Goal: Task Accomplishment & Management: Complete application form

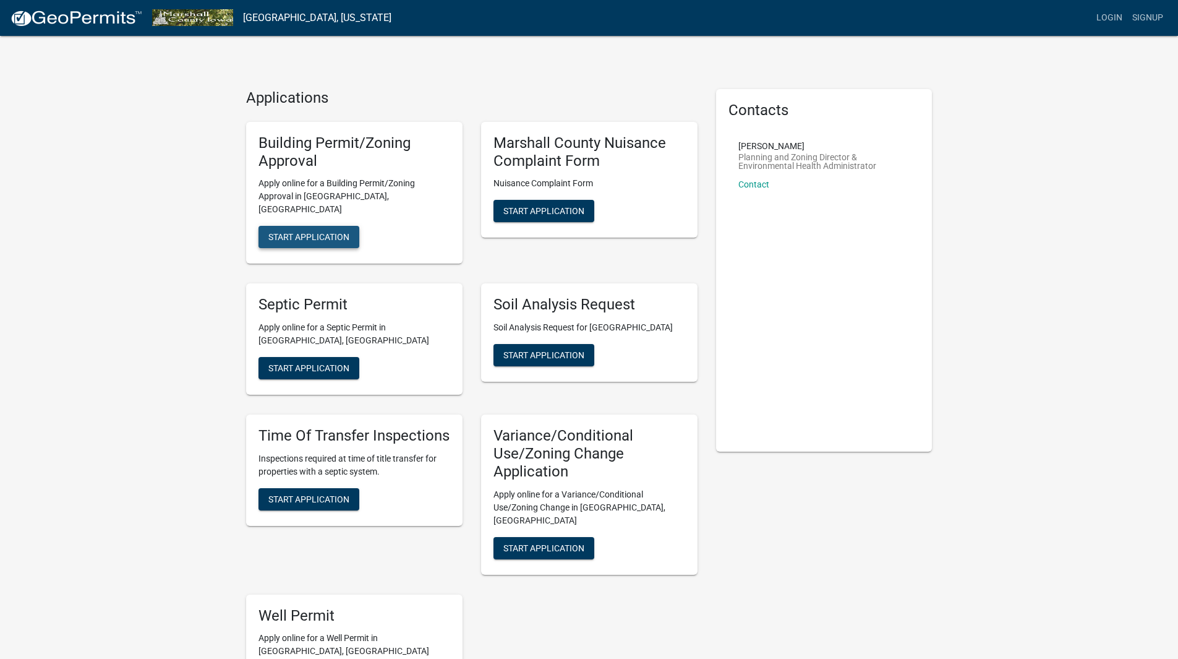
click at [289, 232] on span "Start Application" at bounding box center [308, 237] width 81 height 10
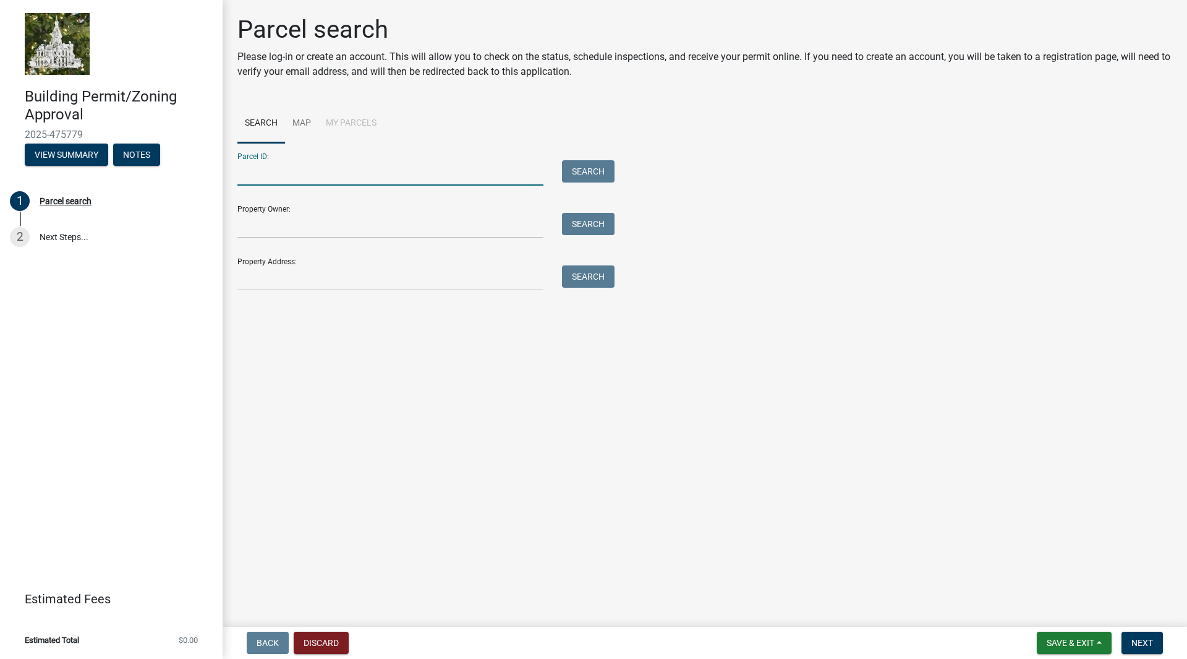
paste input "8318-26-176-009"
type input "8318-26-176-009"
click at [588, 157] on div "Parcel ID: 8318-26-176-009 Search" at bounding box center [422, 164] width 371 height 43
click at [589, 168] on button "Search" at bounding box center [588, 171] width 53 height 22
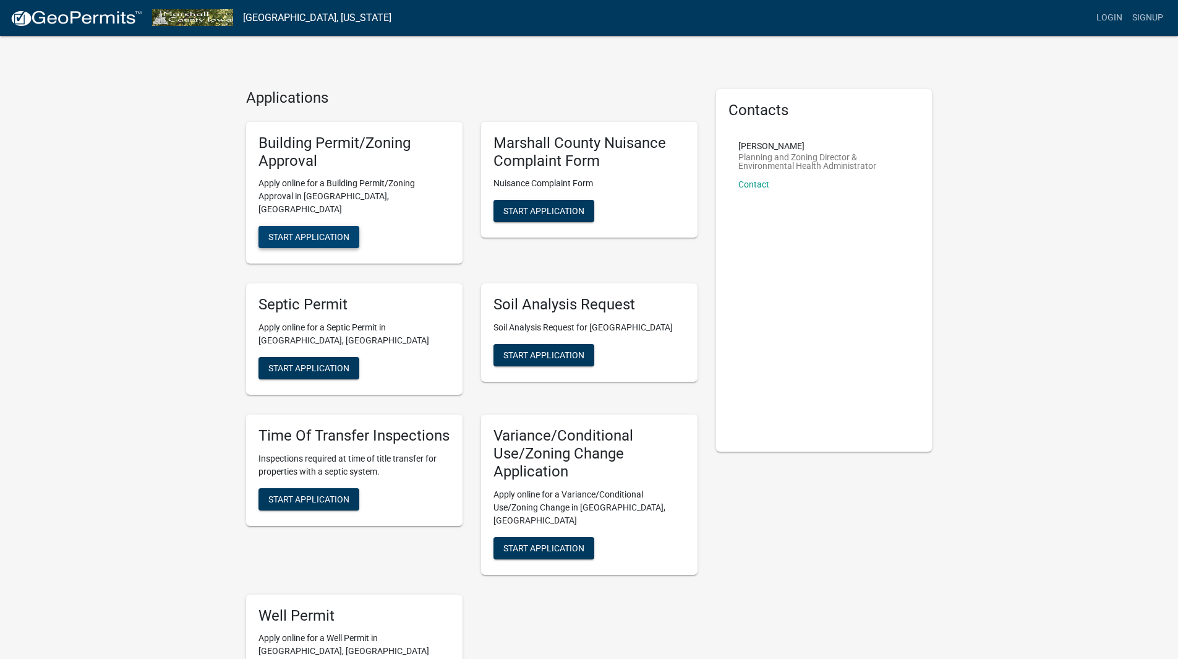
click at [326, 232] on span "Start Application" at bounding box center [308, 237] width 81 height 10
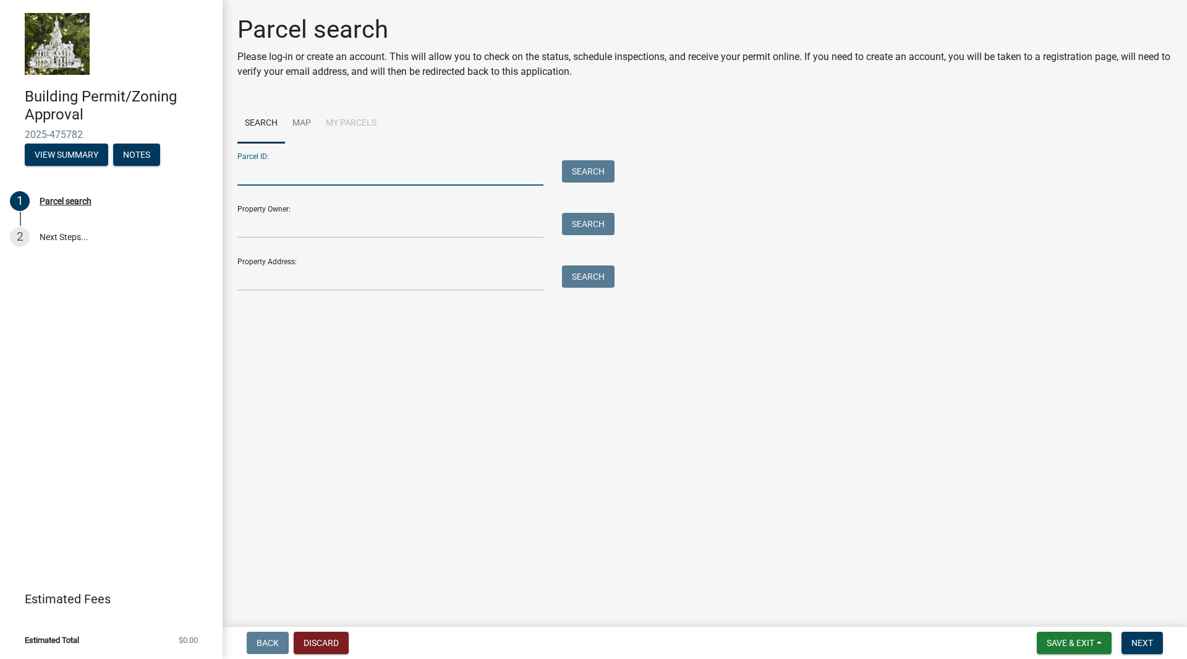
paste input "8318-26-176-015"
type input "8318-26-176-015"
click at [598, 165] on button "Search" at bounding box center [588, 171] width 53 height 22
drag, startPoint x: 300, startPoint y: 160, endPoint x: 220, endPoint y: 156, distance: 79.9
click at [245, 157] on div "Parcel ID: 8318-26-176-015 Search" at bounding box center [422, 164] width 371 height 43
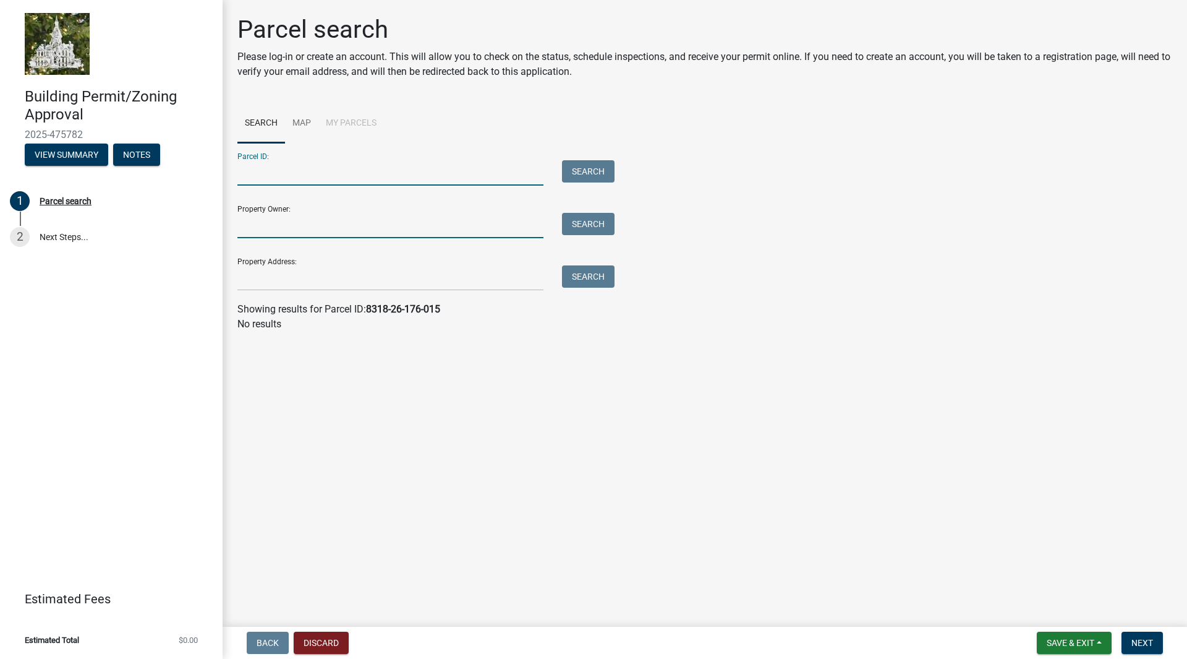
click at [296, 227] on input "Property Owner:" at bounding box center [390, 225] width 306 height 25
type input "McCreavy"
click at [597, 226] on button "Search" at bounding box center [588, 224] width 53 height 22
drag, startPoint x: 299, startPoint y: 224, endPoint x: 130, endPoint y: 206, distance: 169.8
click at [148, 208] on div "Building Permit/Zoning Approval 2025-475782 View Summary Notes 1 Parcel search …" at bounding box center [593, 329] width 1187 height 659
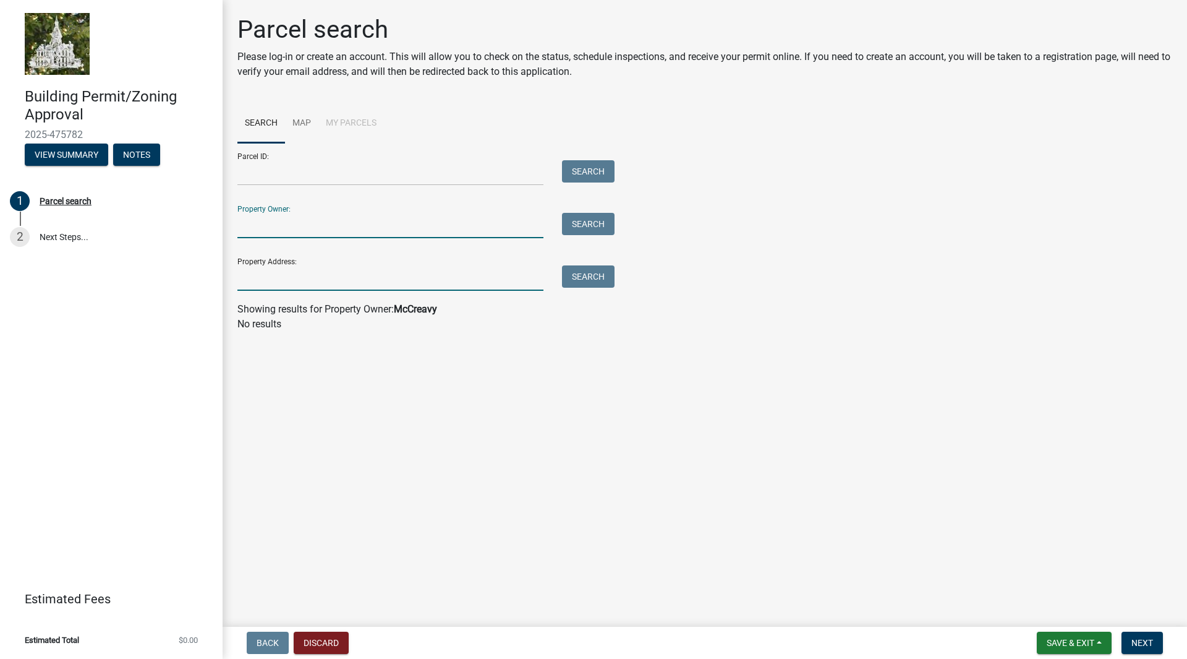
click at [275, 278] on input "Property Address:" at bounding box center [390, 277] width 306 height 25
type input "2628 C Reed Ave"
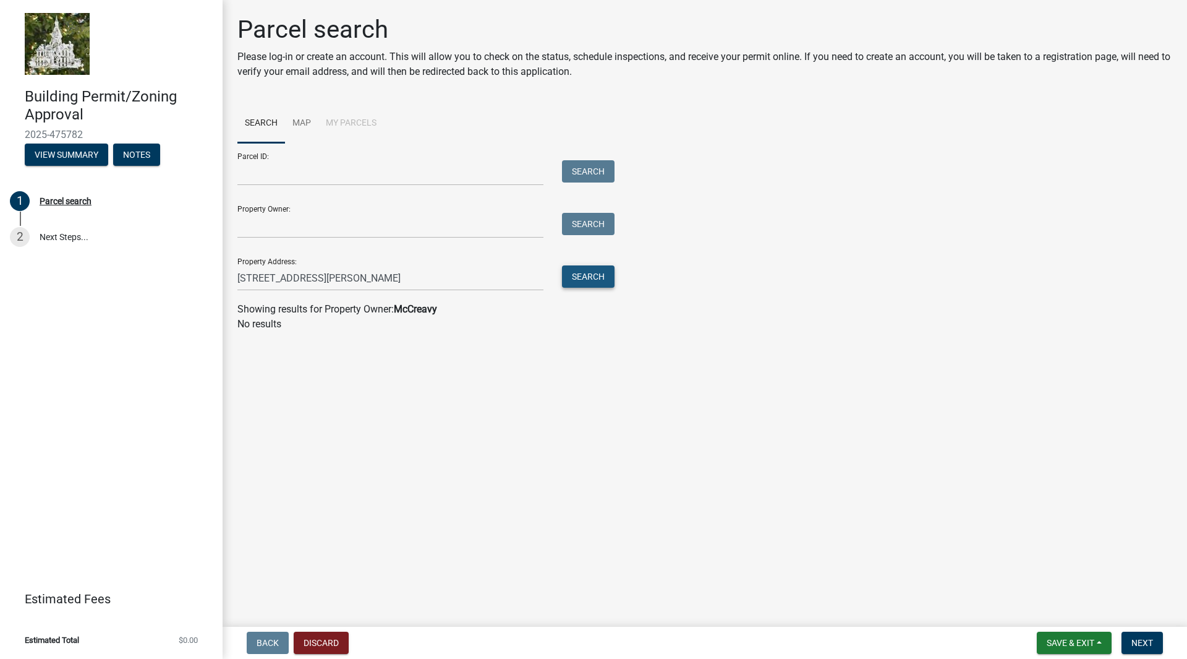
click at [592, 271] on button "Search" at bounding box center [588, 276] width 53 height 22
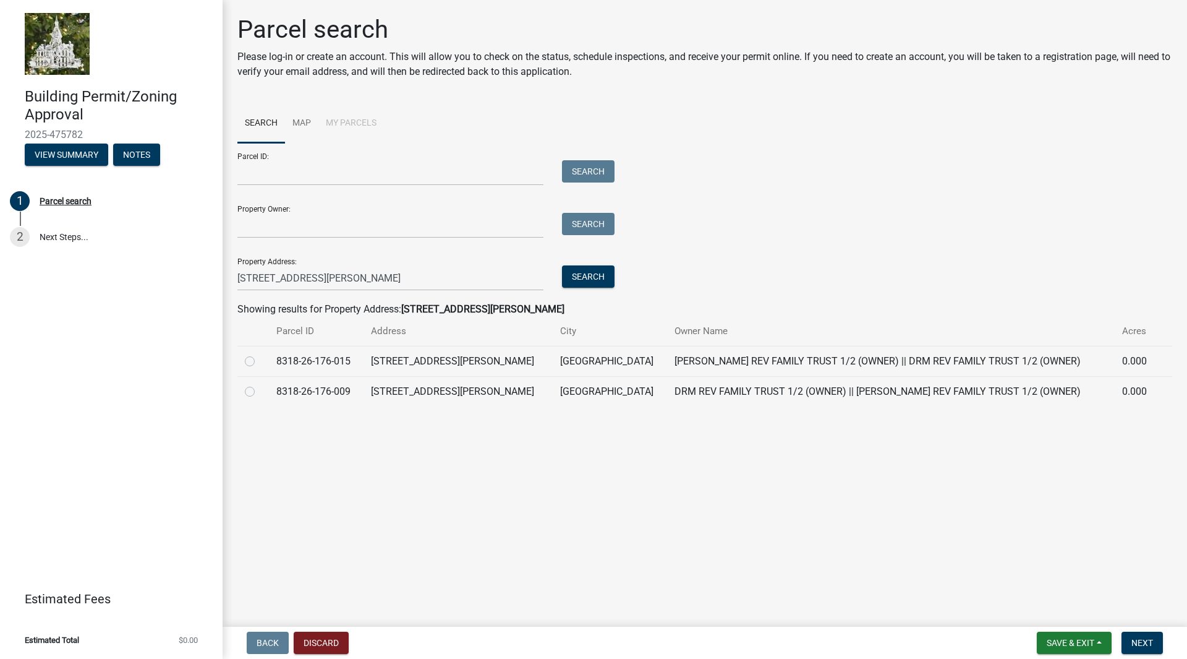
click at [260, 354] on label at bounding box center [260, 354] width 0 height 0
click at [260, 361] on input "radio" at bounding box center [264, 358] width 8 height 8
radio input "true"
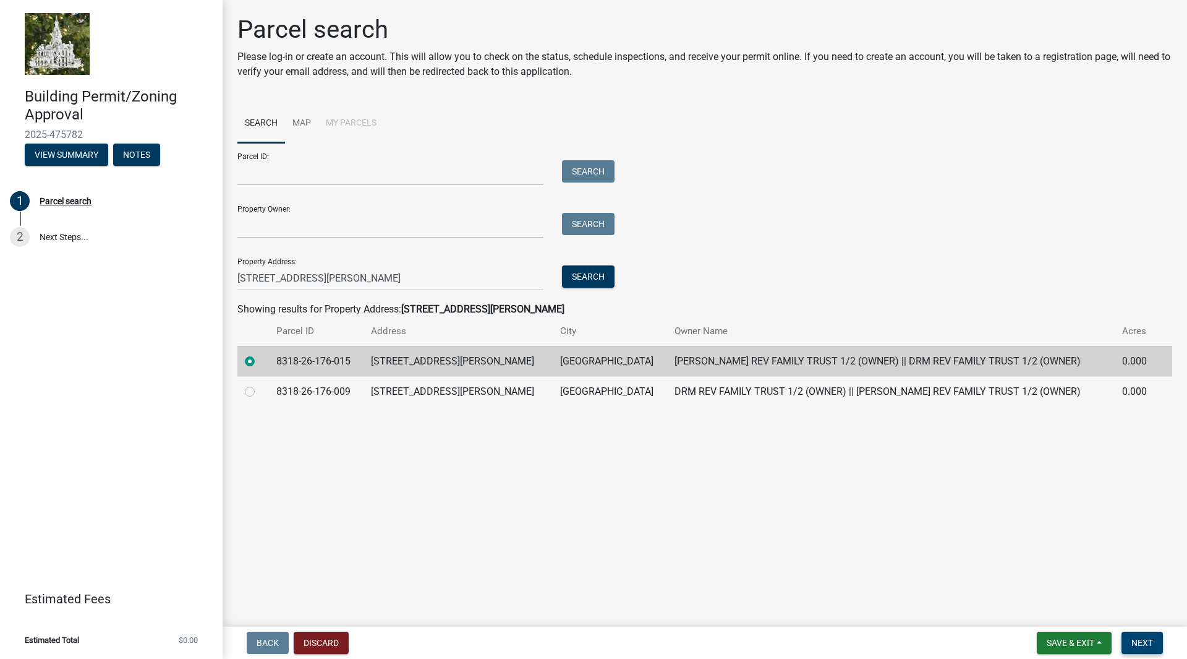
click at [1148, 645] on span "Next" at bounding box center [1143, 643] width 22 height 10
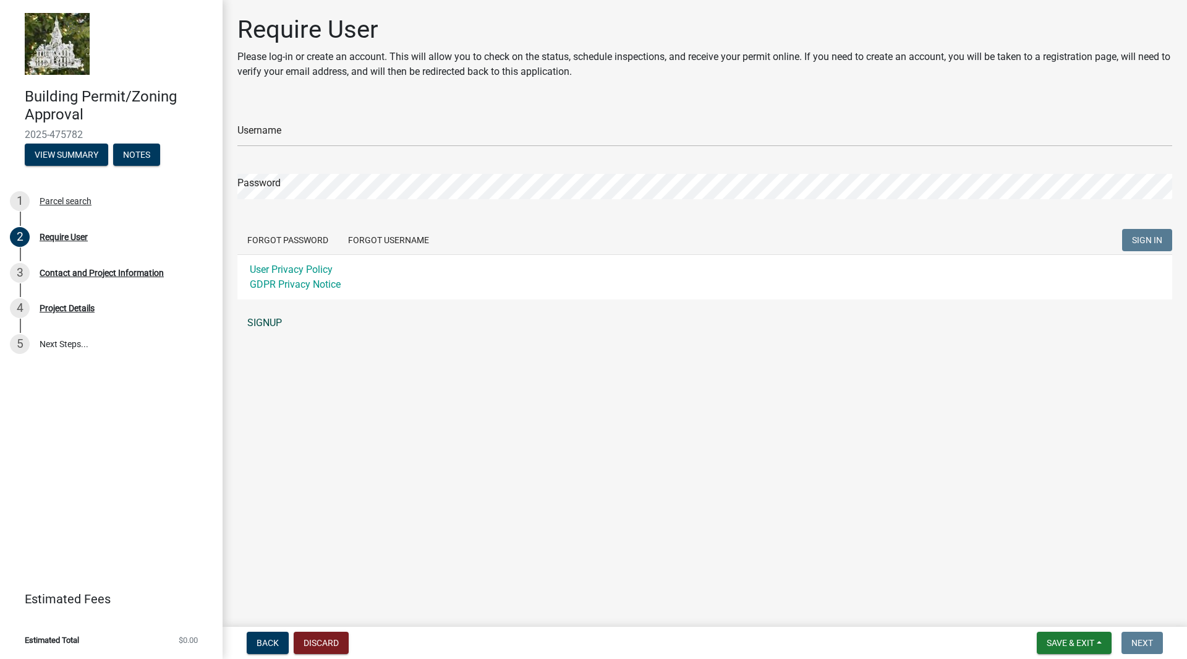
click at [268, 316] on link "SIGNUP" at bounding box center [704, 322] width 935 height 25
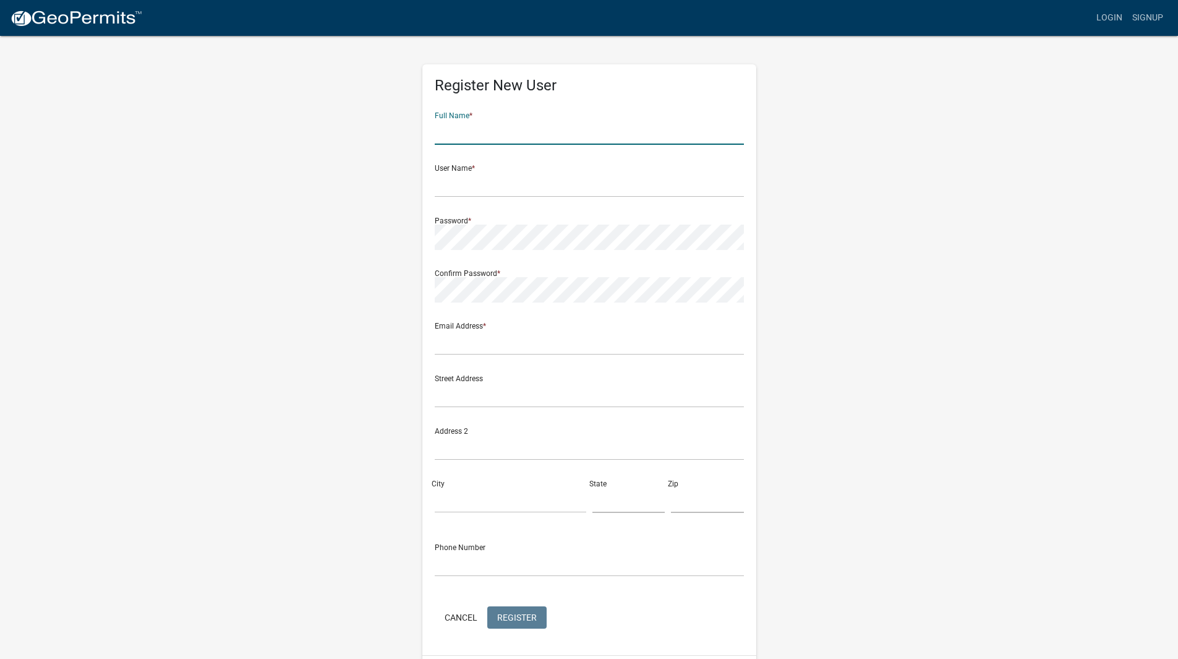
click at [505, 134] on input "text" at bounding box center [589, 131] width 309 height 25
type input "Kathi Tolnai"
type input "[PERSON_NAME]"
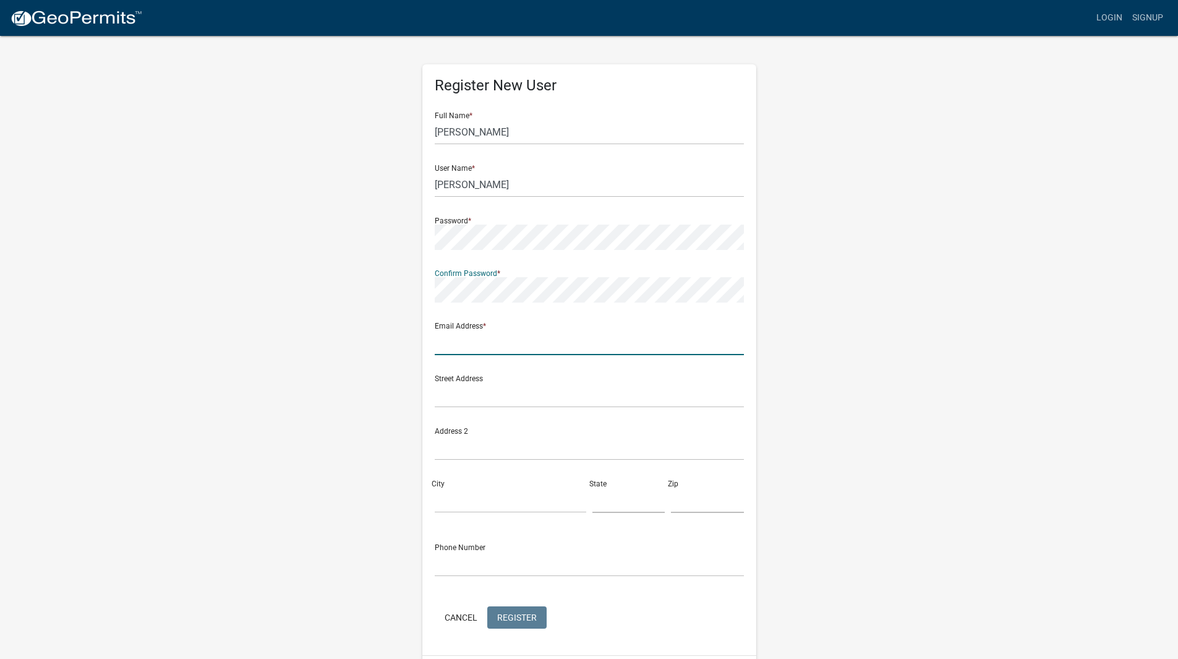
click at [498, 344] on input "text" at bounding box center [589, 342] width 309 height 25
type input "kathit@cedarvalleyelectric.com"
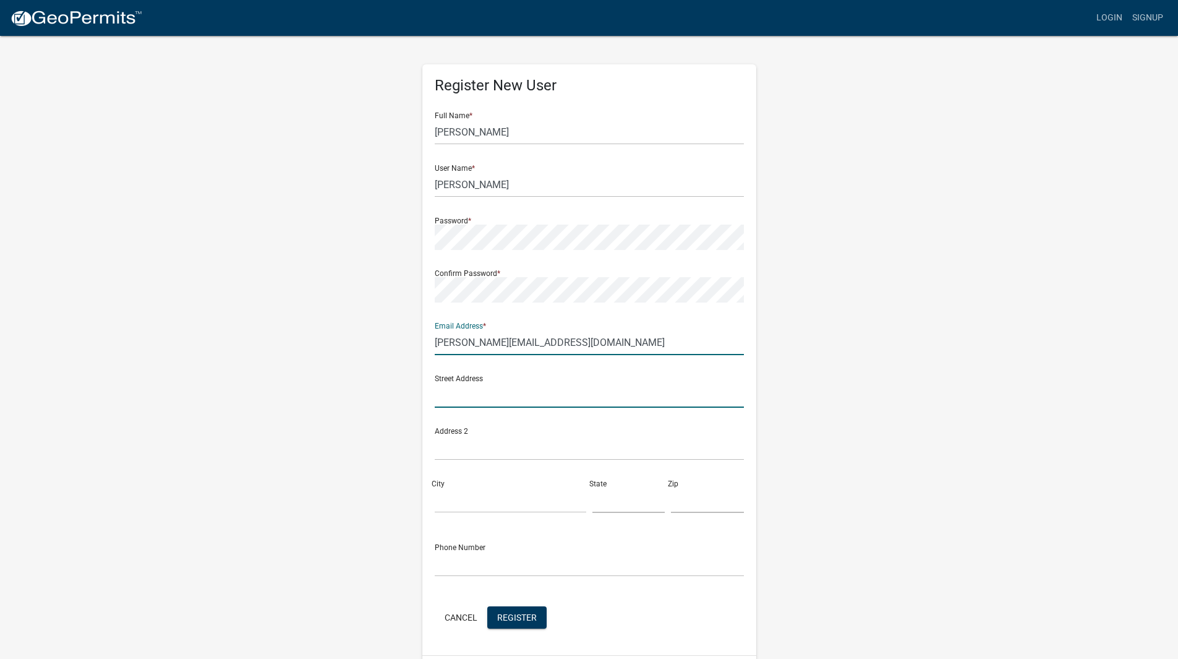
click at [495, 396] on input "text" at bounding box center [589, 394] width 309 height 25
type input "5743 Westminster Dr"
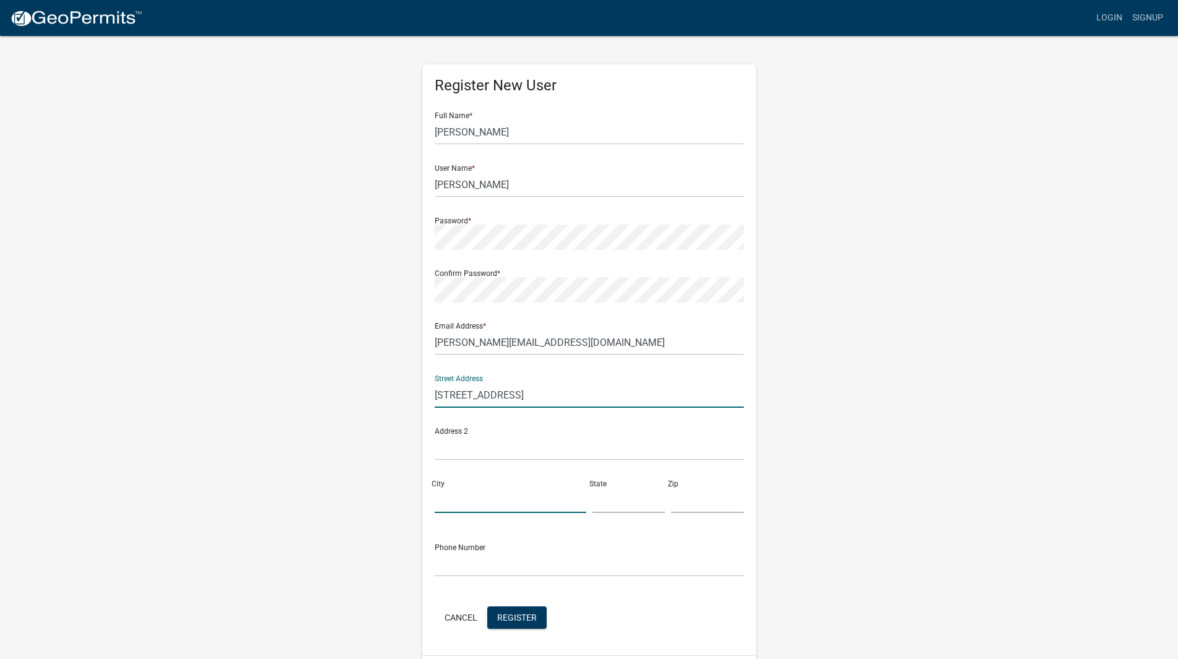
type input "Cedar Falls"
type input "IA"
type input "50613"
type input "3192661134"
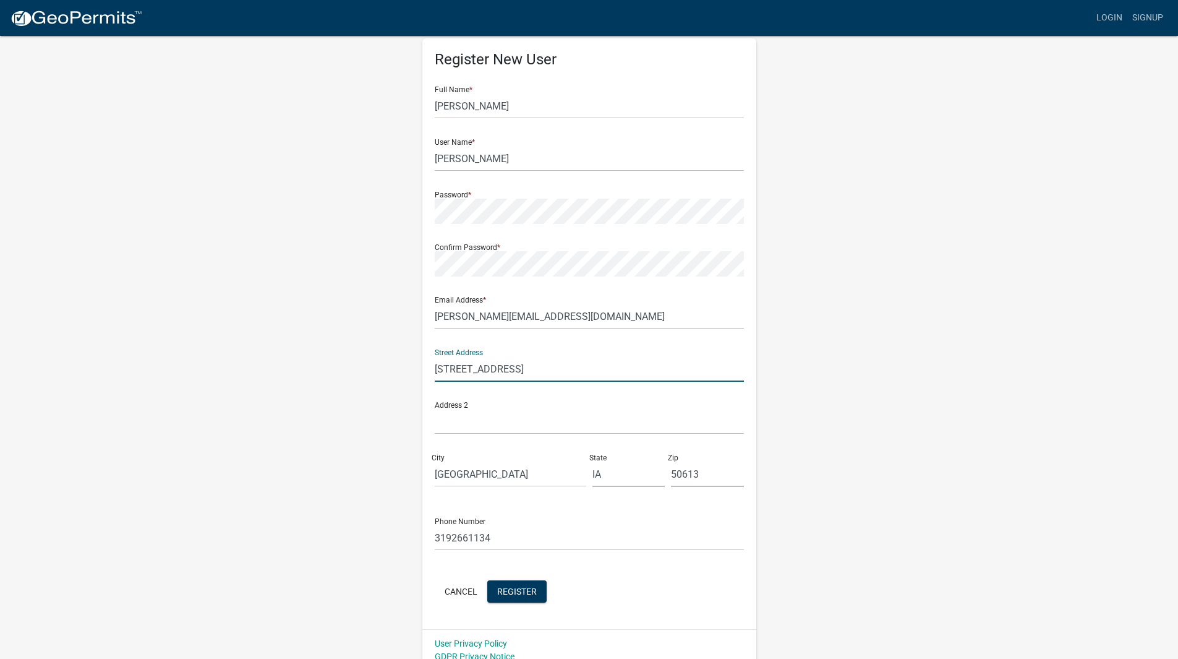
scroll to position [38, 0]
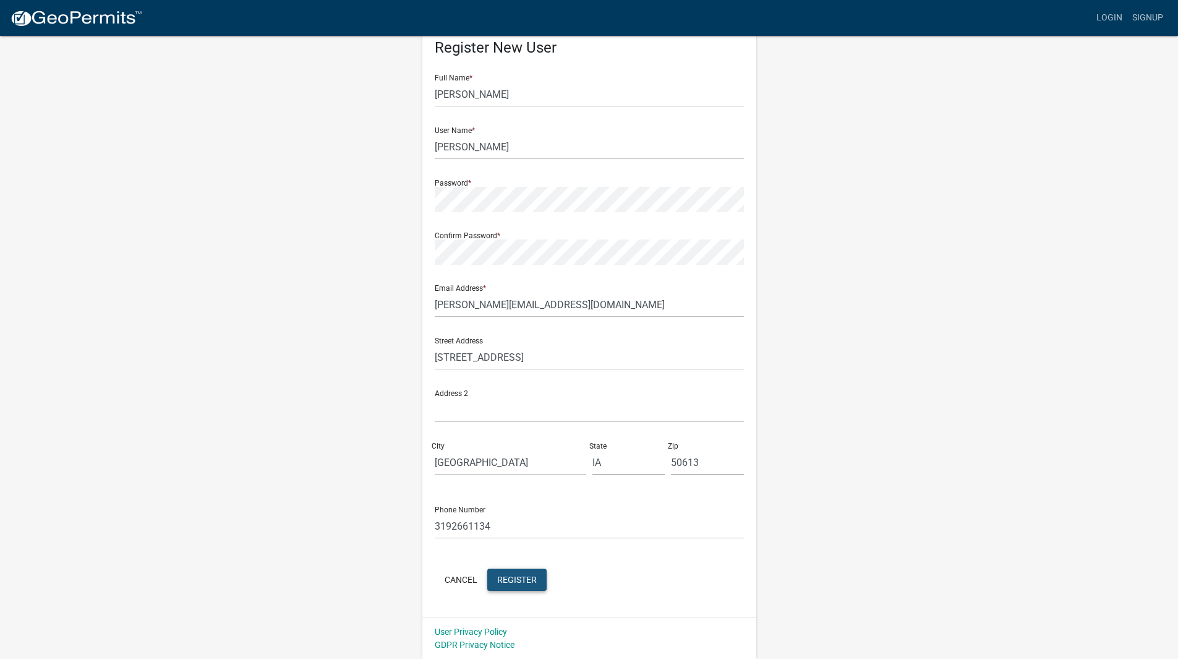
click at [528, 582] on span "Register" at bounding box center [517, 579] width 40 height 10
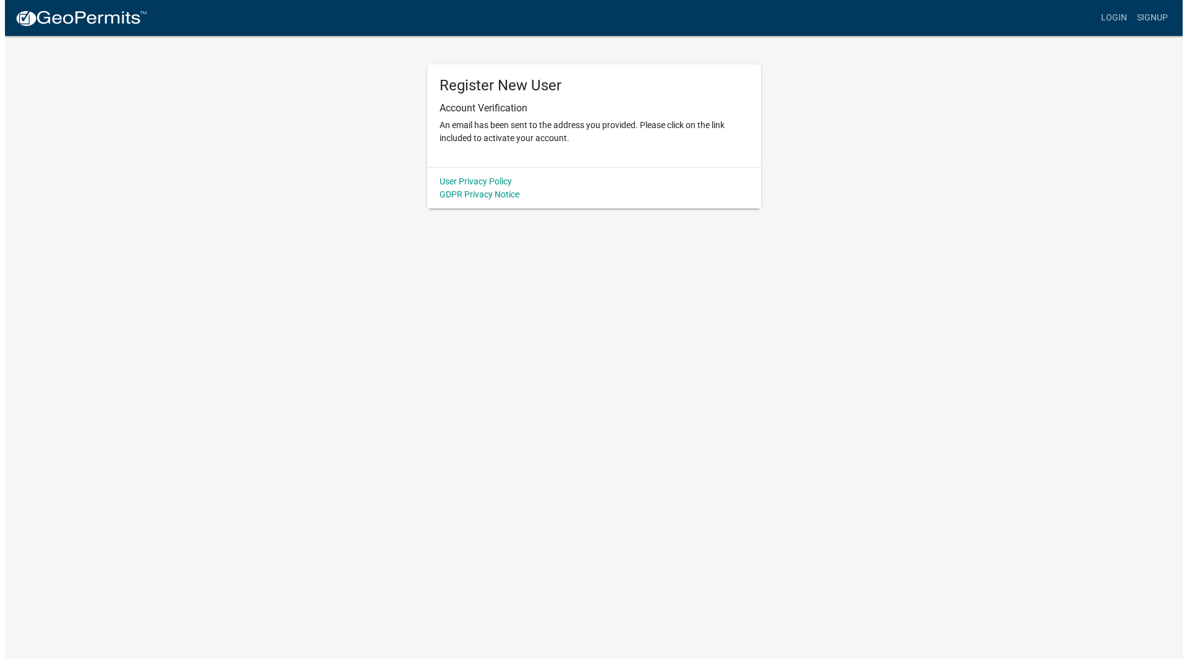
scroll to position [0, 0]
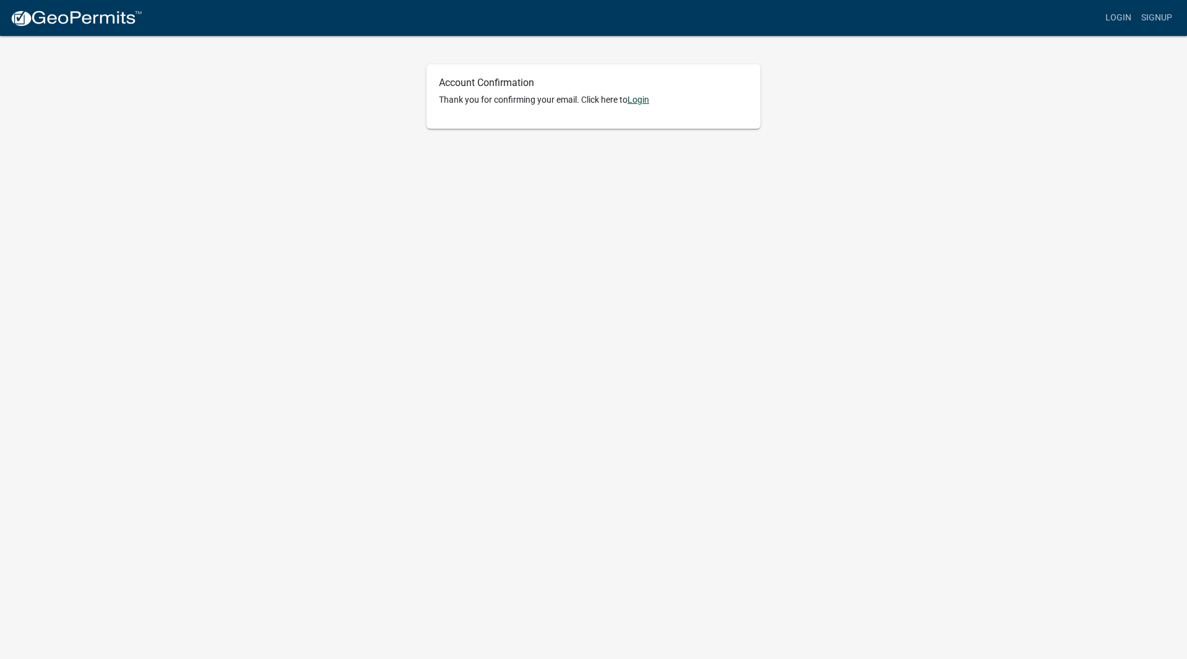
click at [638, 98] on link "Login" at bounding box center [639, 100] width 22 height 10
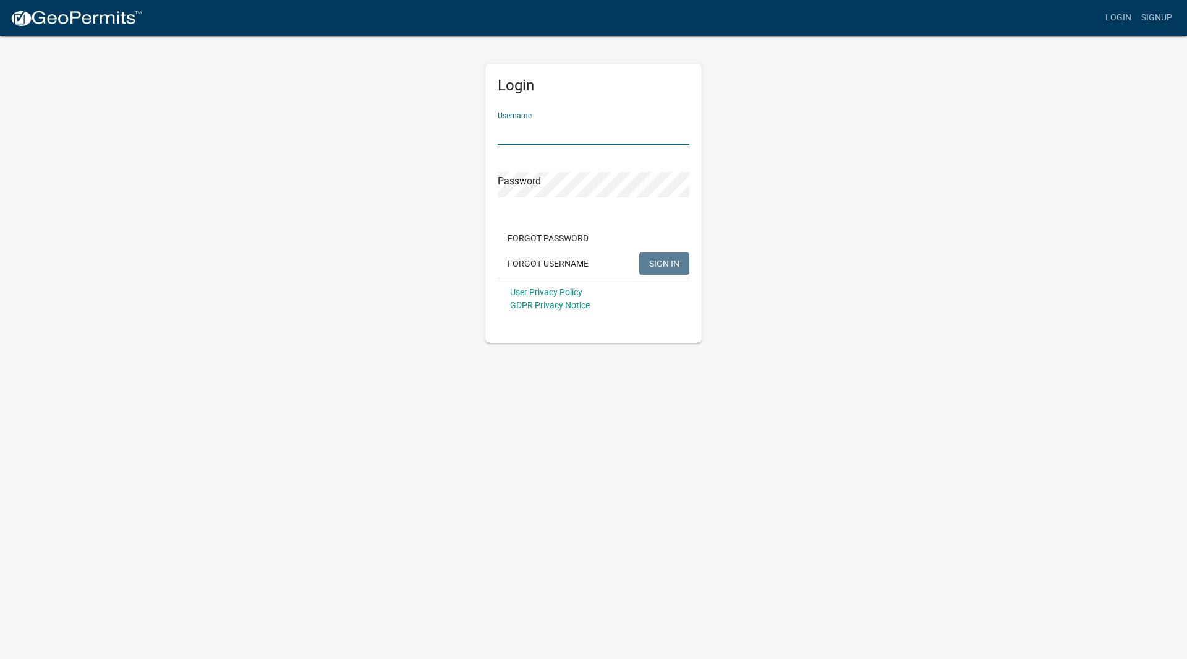
click at [536, 130] on input "Username" at bounding box center [594, 131] width 192 height 25
type input "[PERSON_NAME]"
click at [639, 252] on button "SIGN IN" at bounding box center [664, 263] width 50 height 22
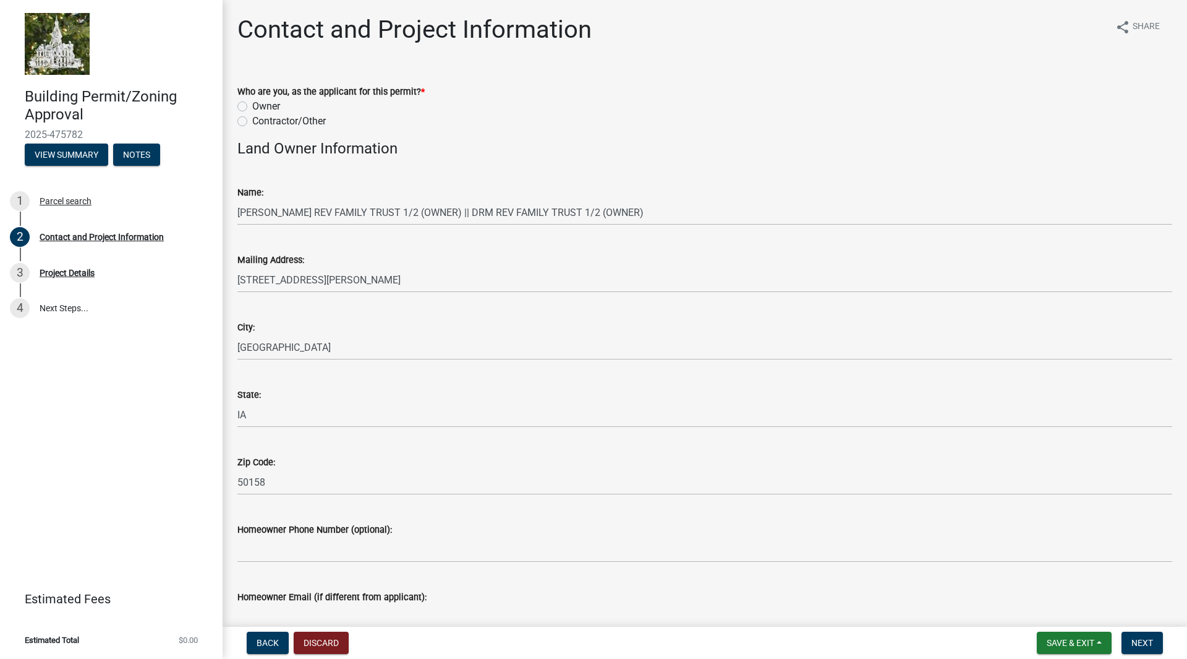
click at [252, 120] on label "Contractor/Other" at bounding box center [289, 121] width 74 height 15
click at [252, 120] on input "Contractor/Other" at bounding box center [256, 118] width 8 height 8
radio input "true"
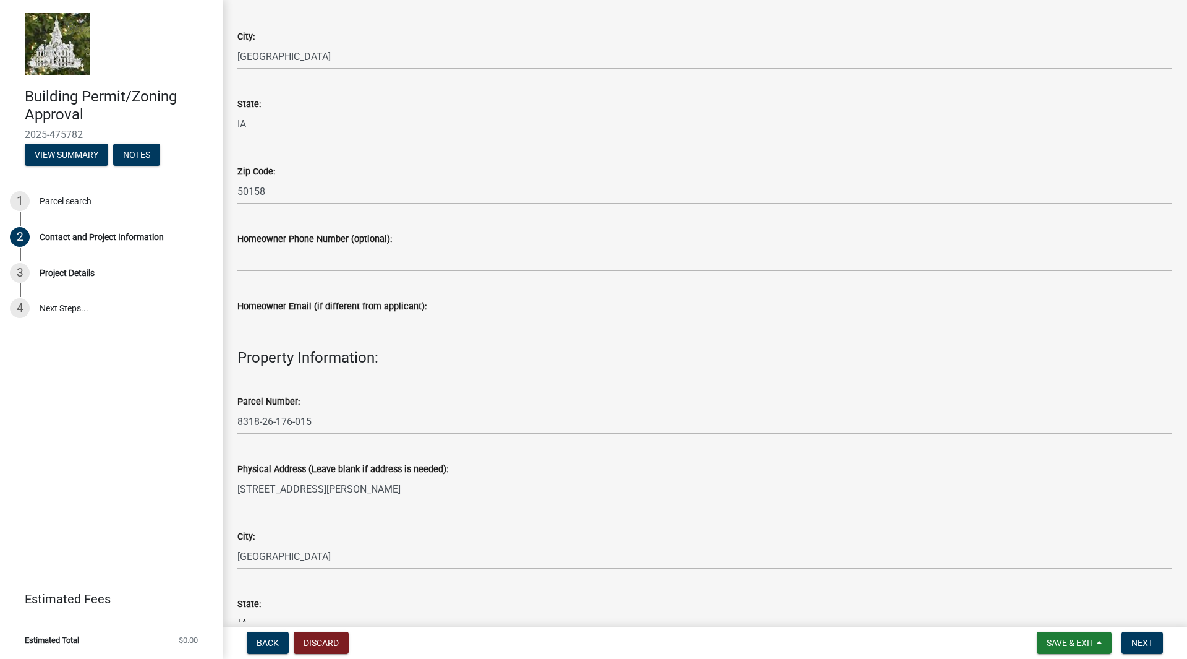
scroll to position [309, 0]
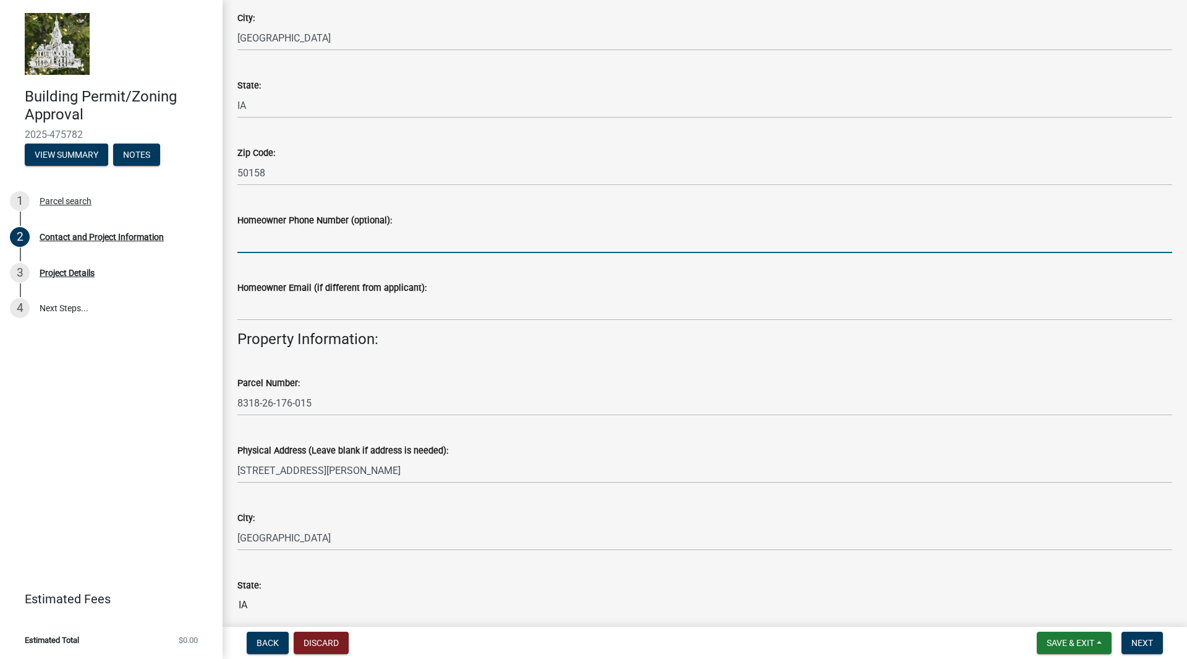
click at [303, 239] on input "Homeowner Phone Number (optional):" at bounding box center [704, 240] width 935 height 25
type input "1-720-237-5240"
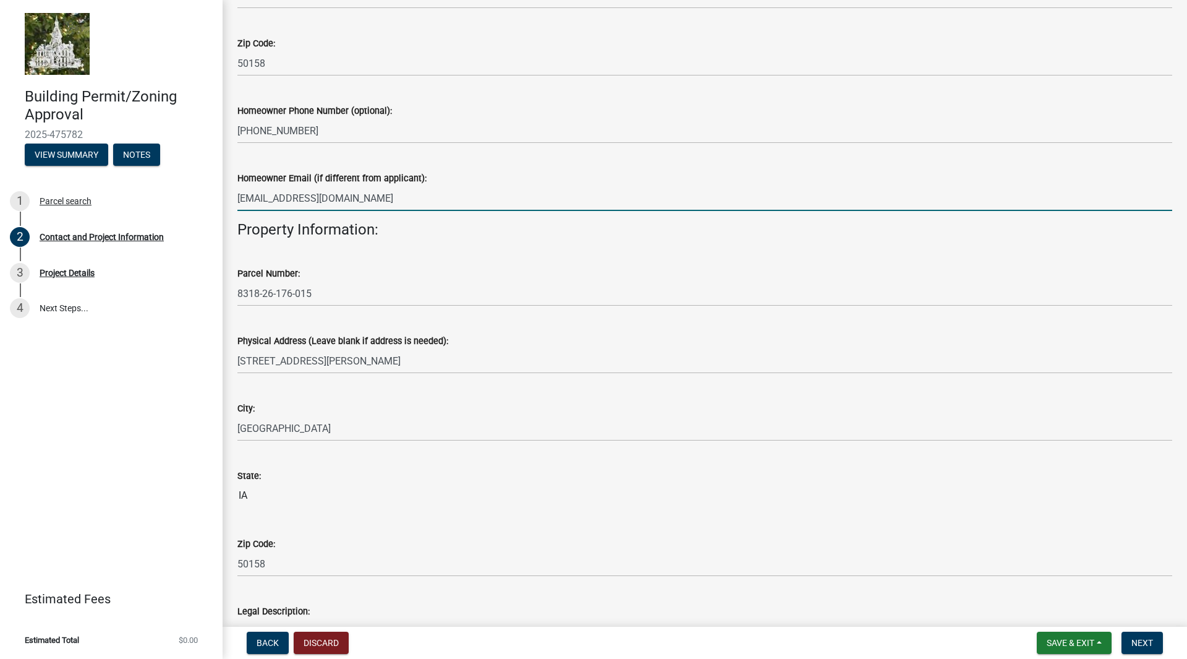
scroll to position [433, 0]
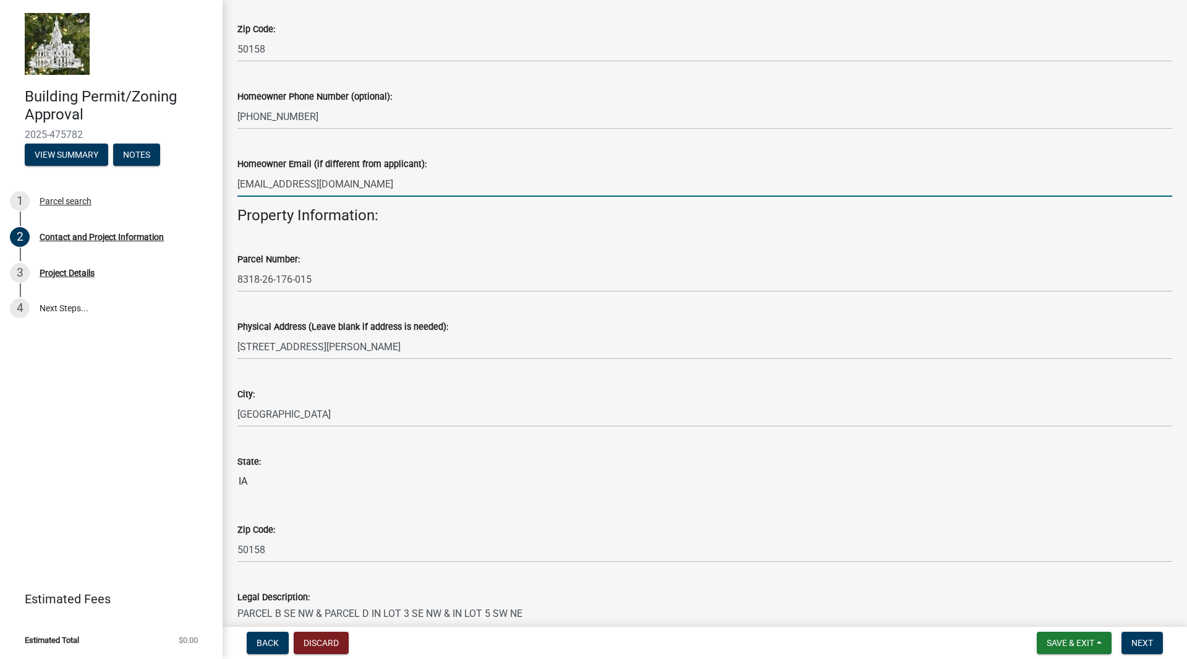
type input "mrs@noetek.com"
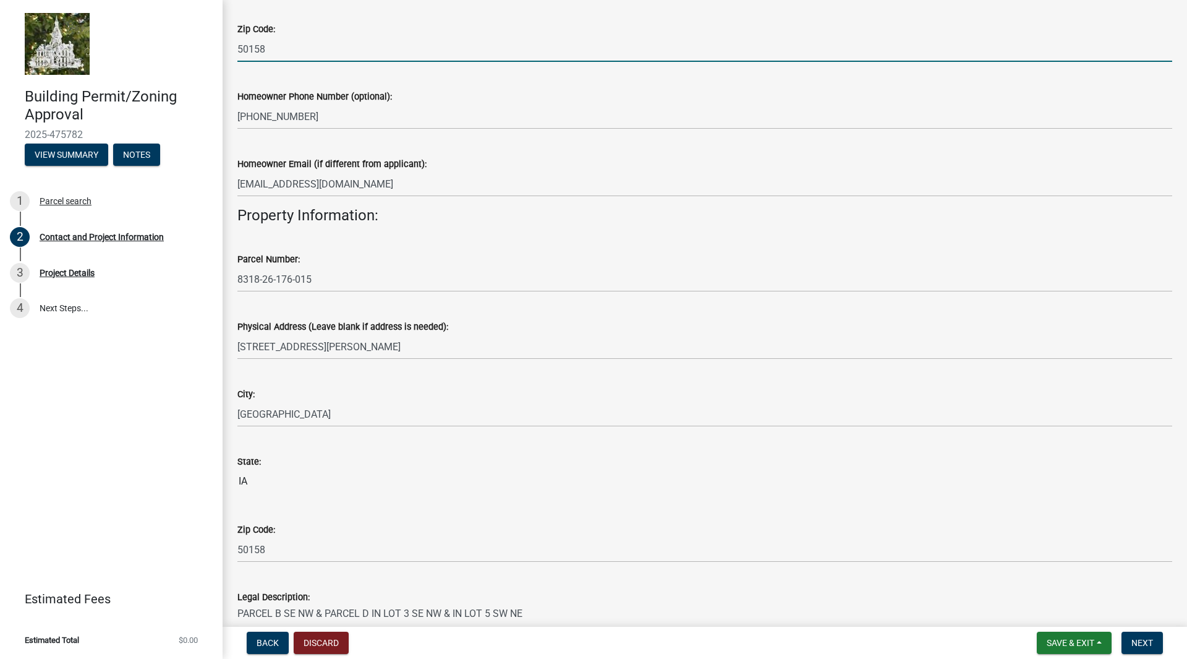
click at [772, 43] on input "50158" at bounding box center [704, 48] width 935 height 25
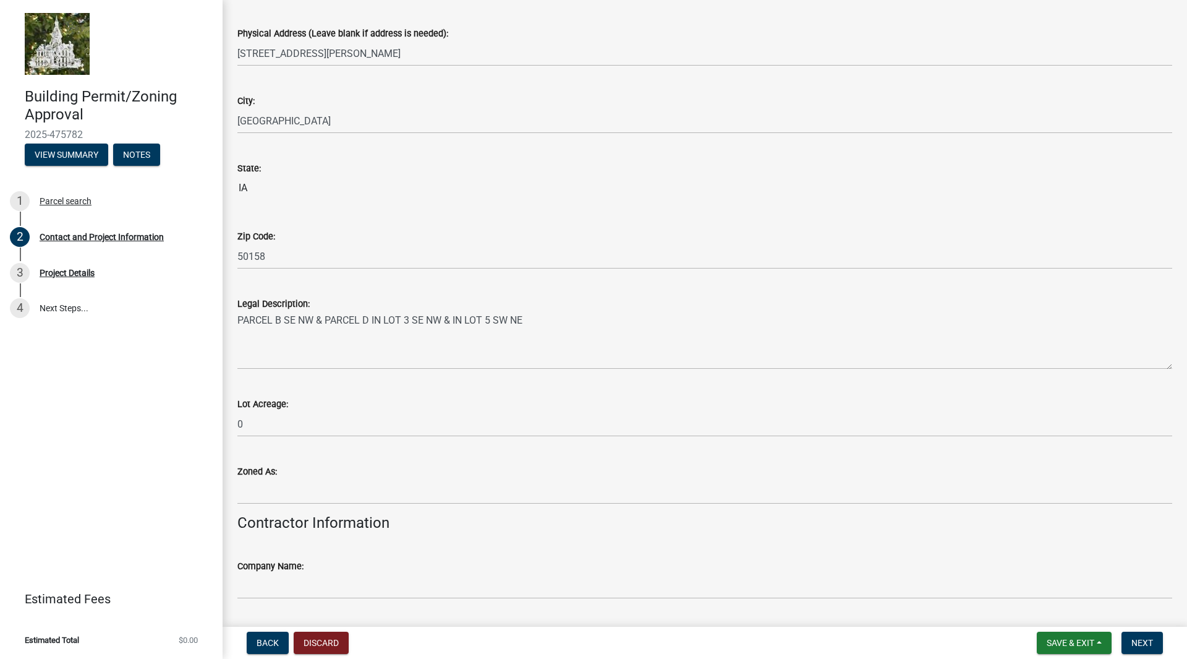
scroll to position [866, 0]
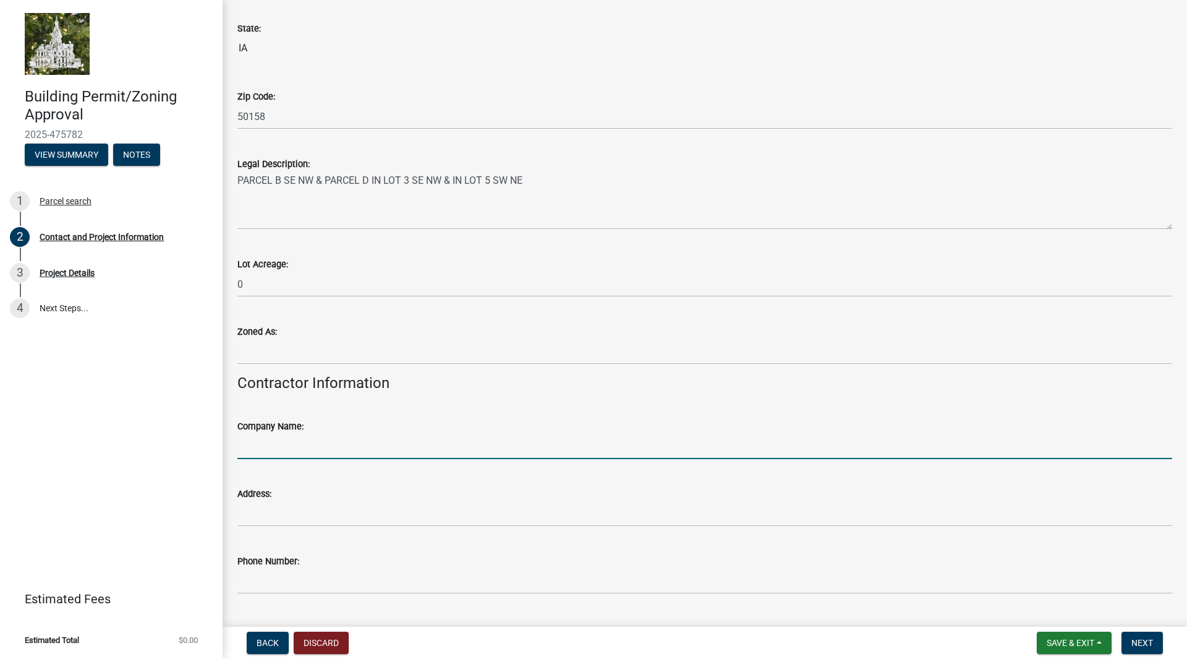
click at [337, 435] on input "Company Name:" at bounding box center [704, 446] width 935 height 25
type input "Cedar Valley Electric"
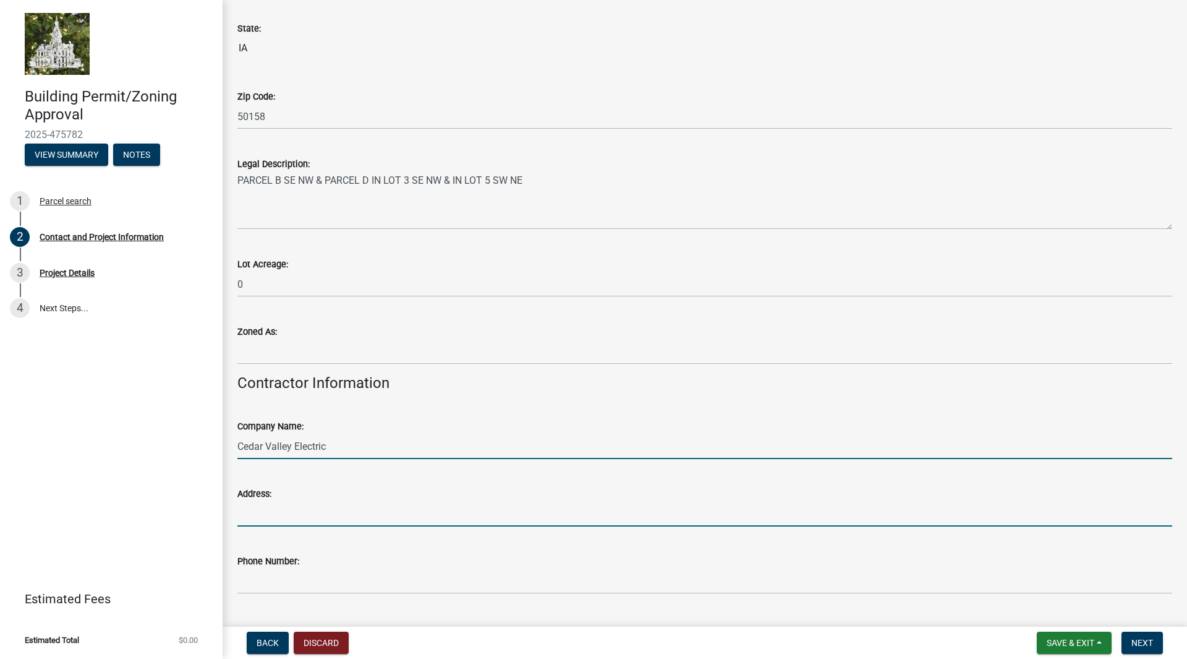
type input "5743 Westminster Dr"
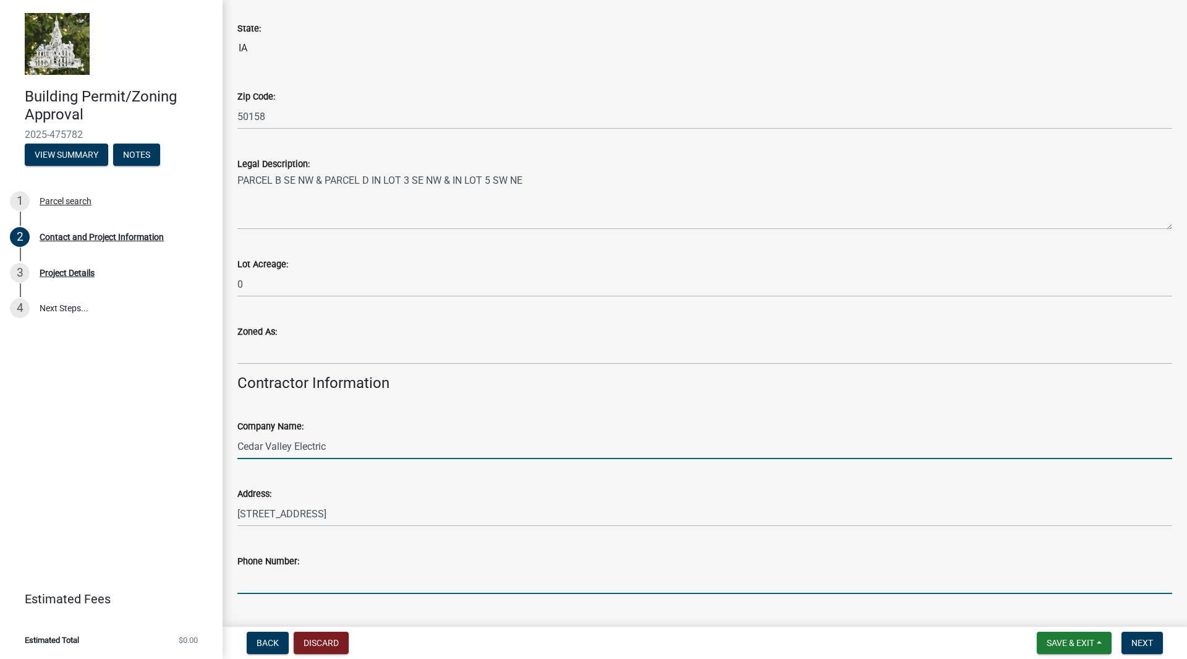
type input "3192661134"
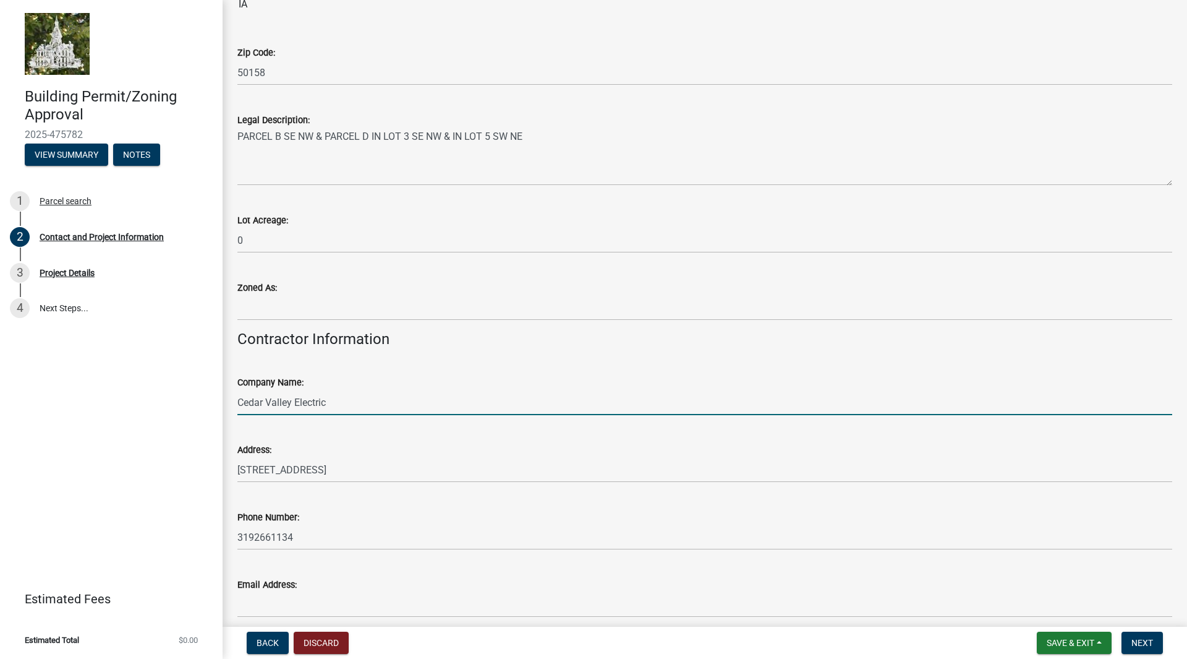
scroll to position [964, 0]
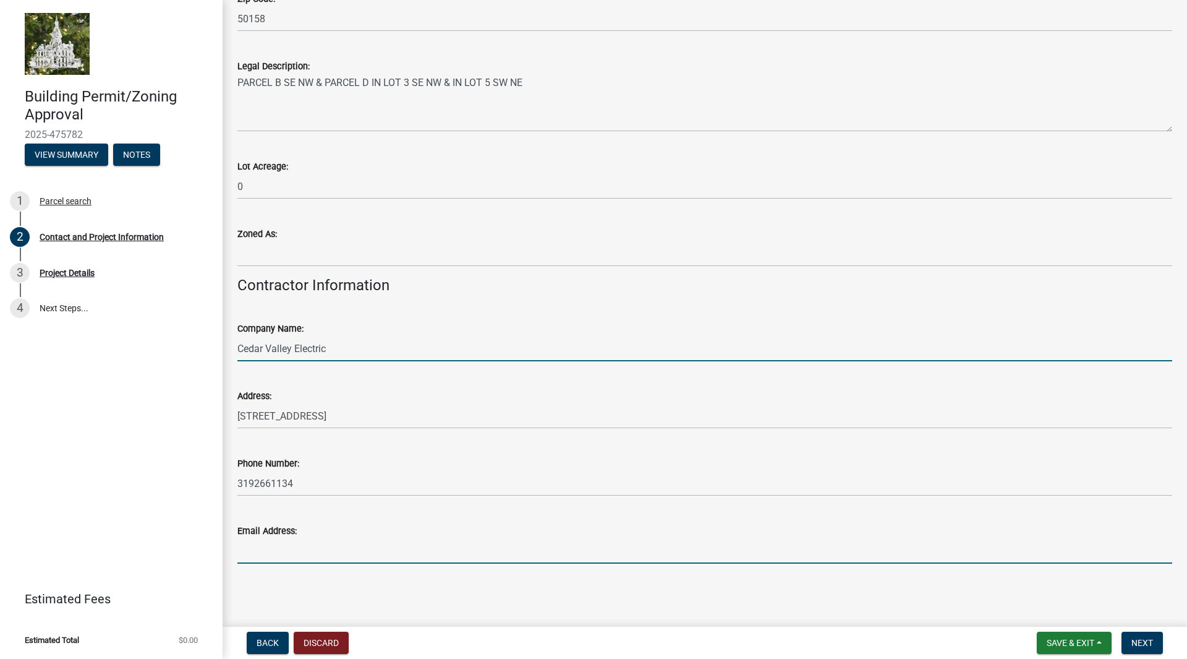
click at [294, 545] on input "Email Address:" at bounding box center [704, 550] width 935 height 25
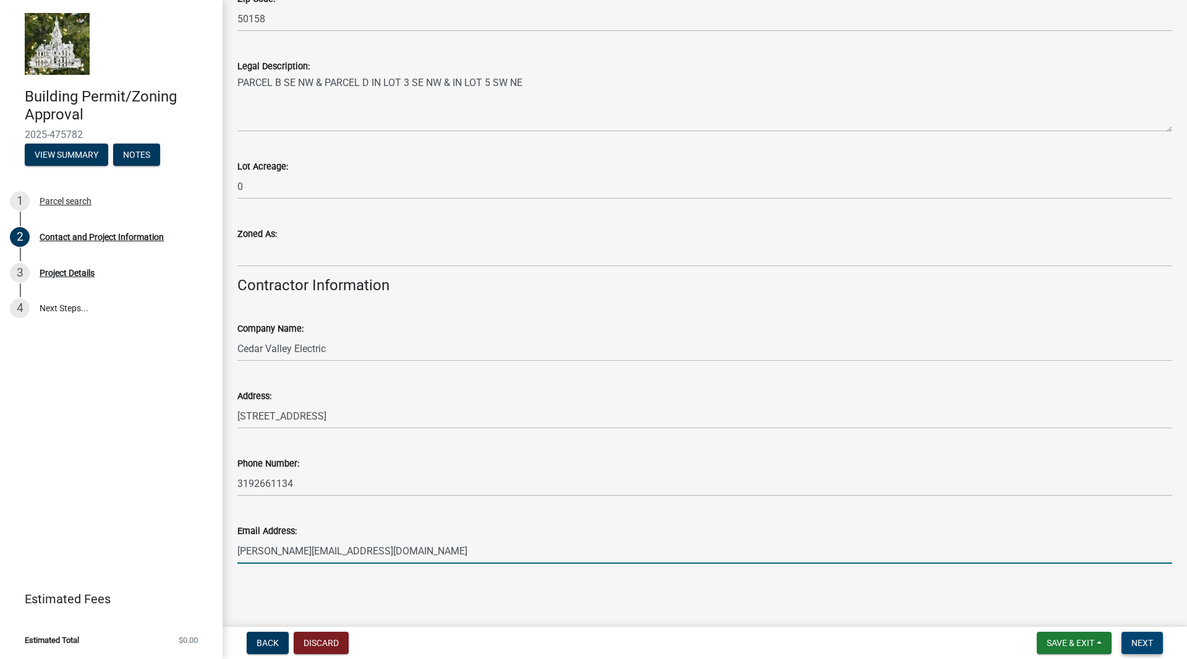
type input "kathit@cedarvalleyelectric.com"
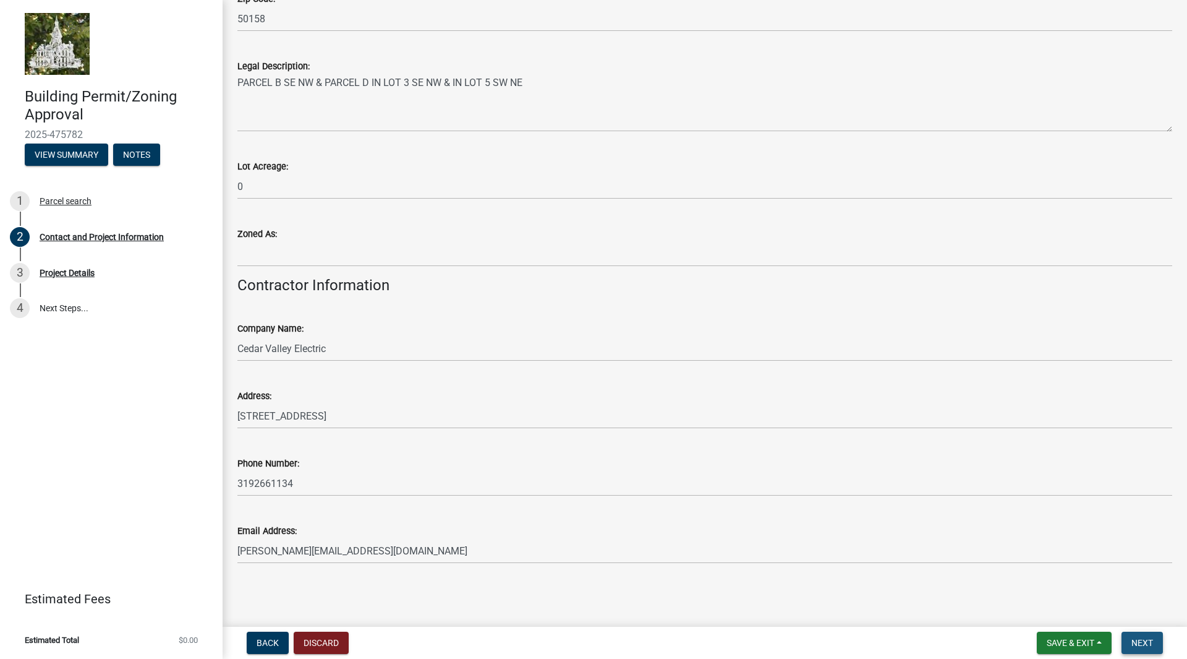
click at [1150, 642] on span "Next" at bounding box center [1143, 643] width 22 height 10
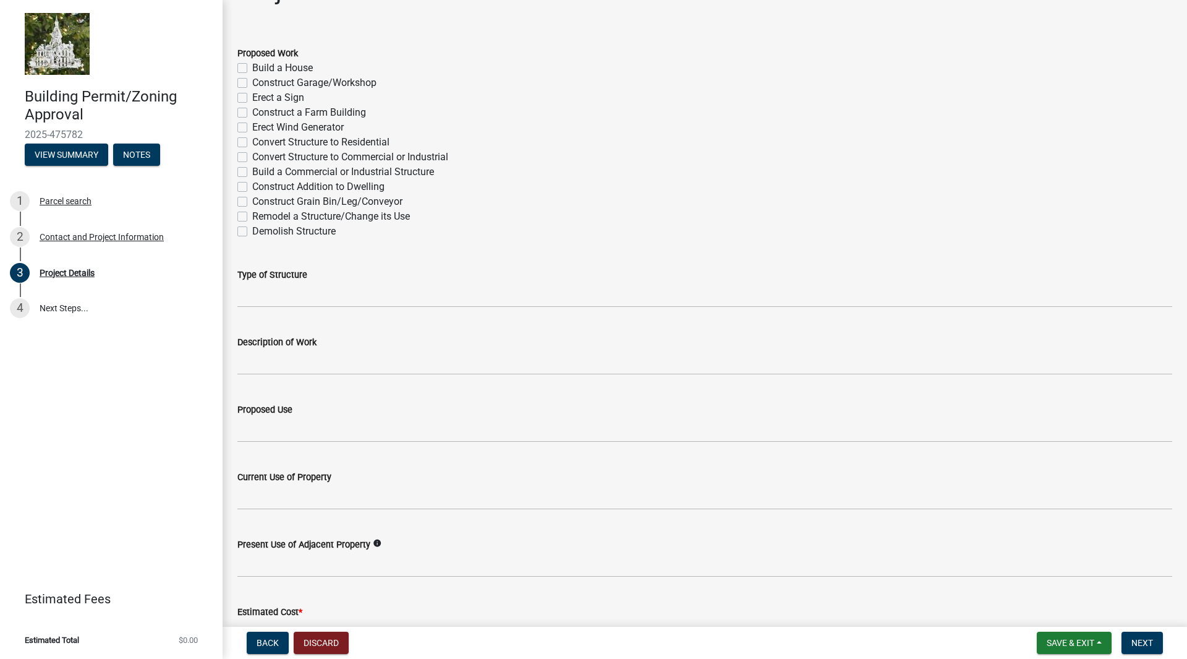
scroll to position [0, 0]
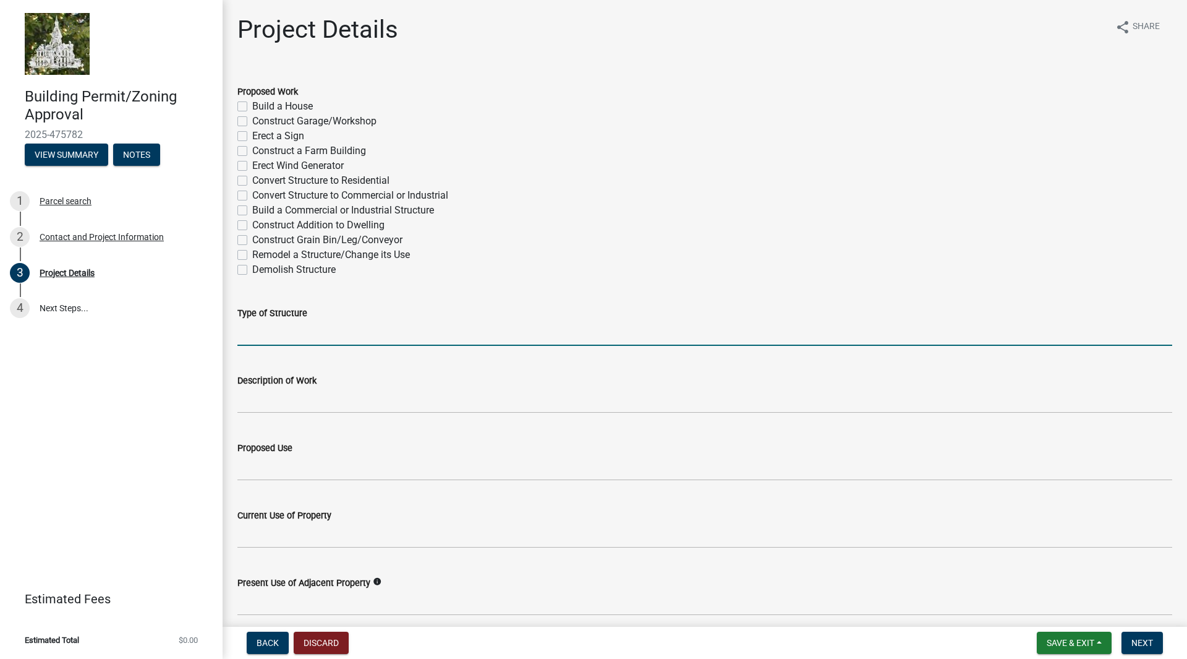
click at [297, 326] on input "Type of Structure" at bounding box center [704, 332] width 935 height 25
type input "House"
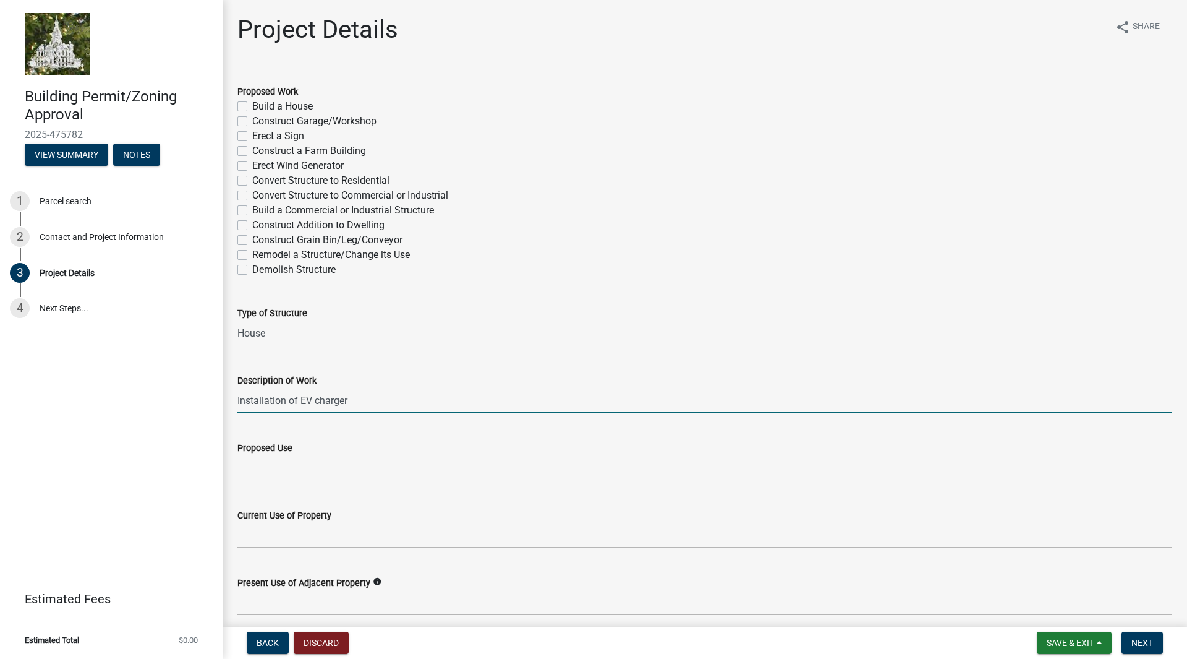
type input "Installation of EV charger"
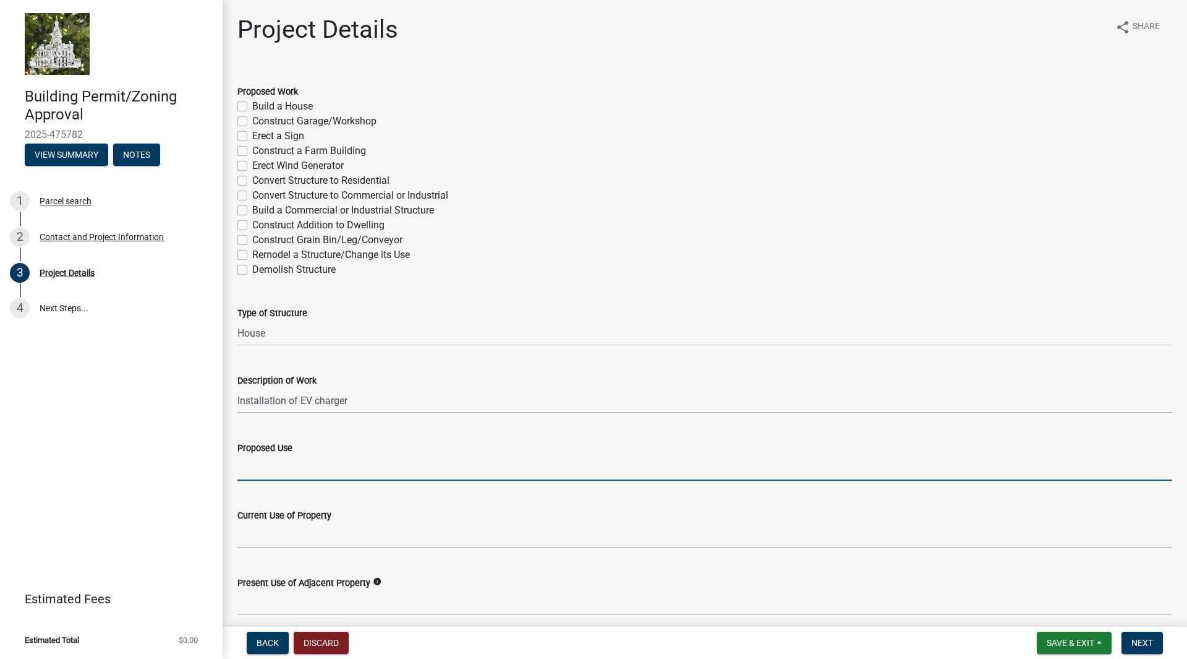
click at [254, 464] on input "Proposed Use" at bounding box center [704, 467] width 935 height 25
type input "Charge EV"
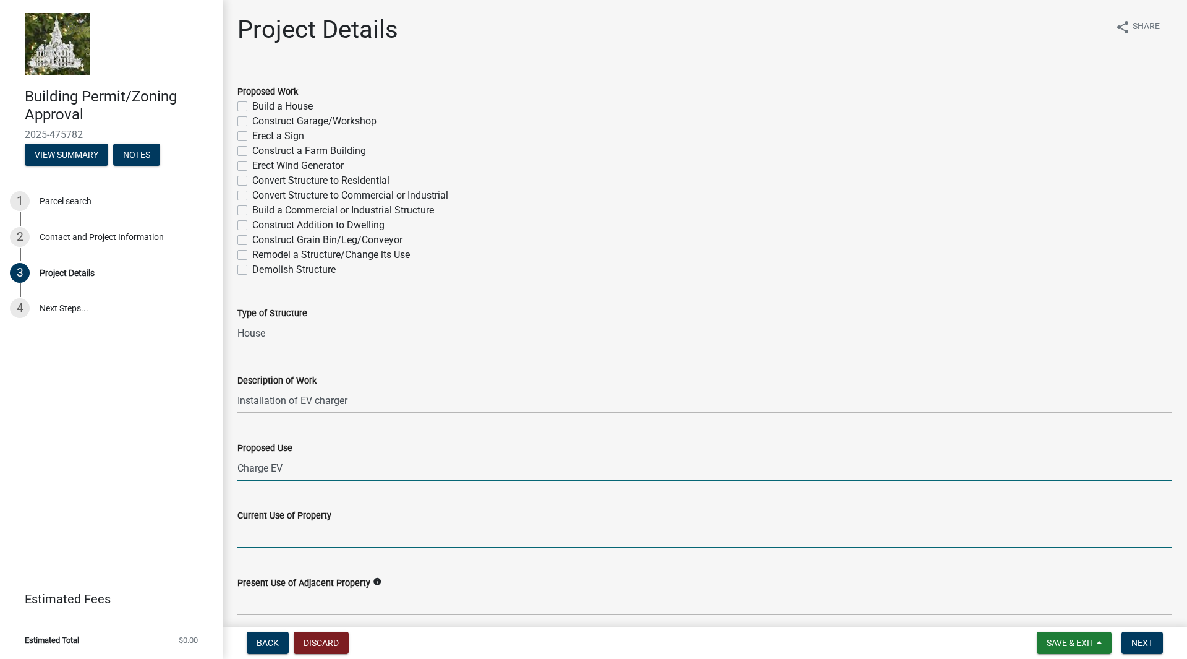
click at [270, 532] on input "Current Use of Property" at bounding box center [704, 535] width 935 height 25
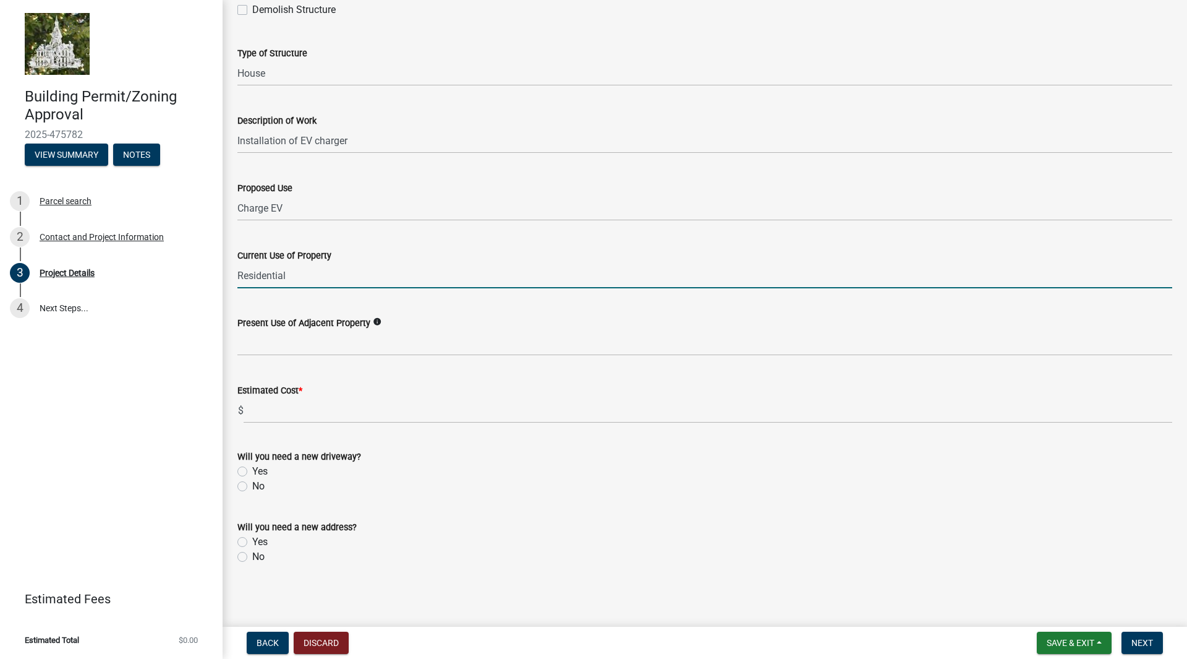
scroll to position [262, 0]
type input "Residential"
click at [252, 485] on label "No" at bounding box center [258, 484] width 12 height 15
click at [252, 485] on input "No" at bounding box center [256, 481] width 8 height 8
radio input "true"
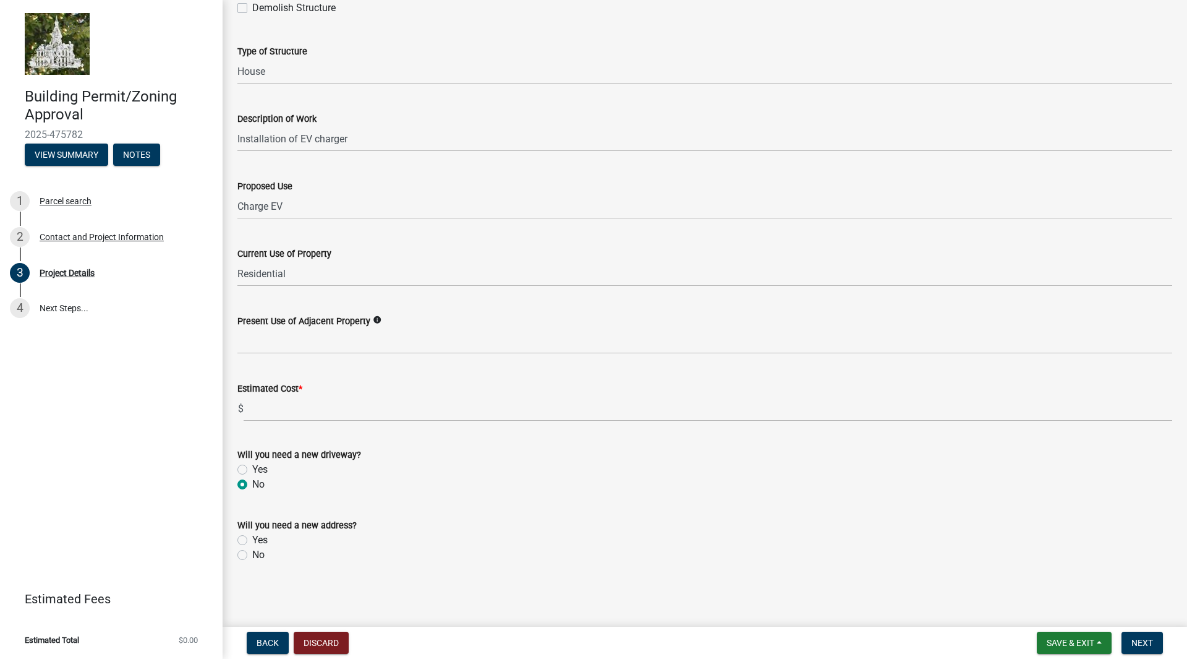
click at [252, 557] on label "No" at bounding box center [258, 554] width 12 height 15
click at [252, 555] on input "No" at bounding box center [256, 551] width 8 height 8
radio input "true"
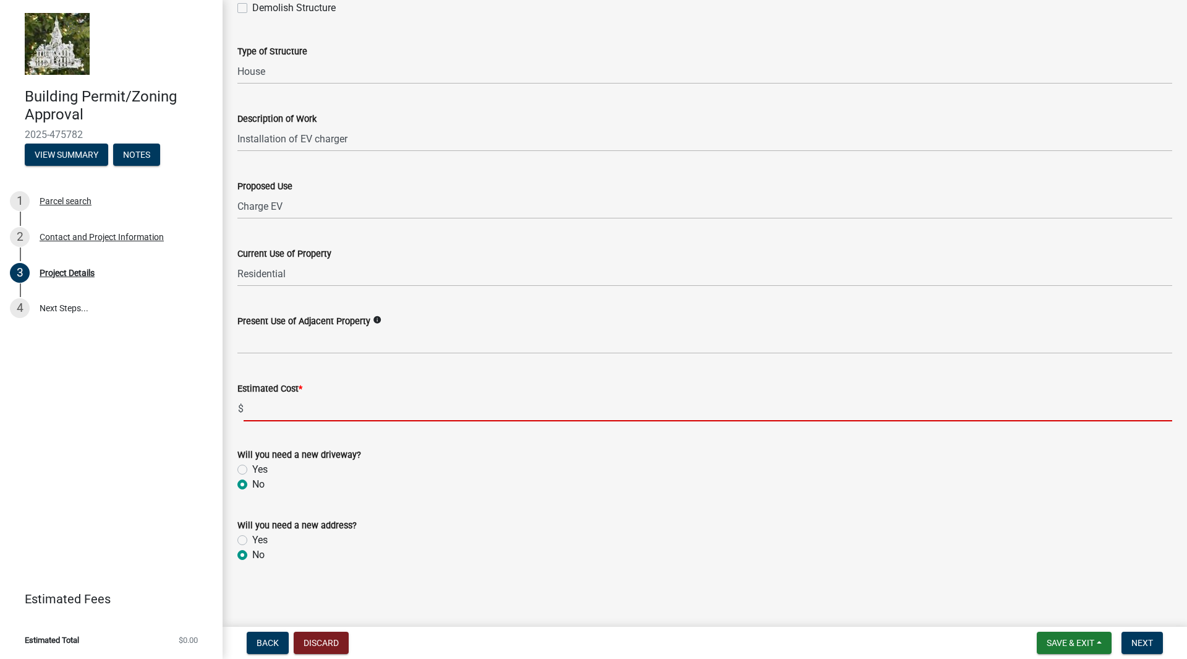
click at [294, 410] on input "text" at bounding box center [708, 408] width 929 height 25
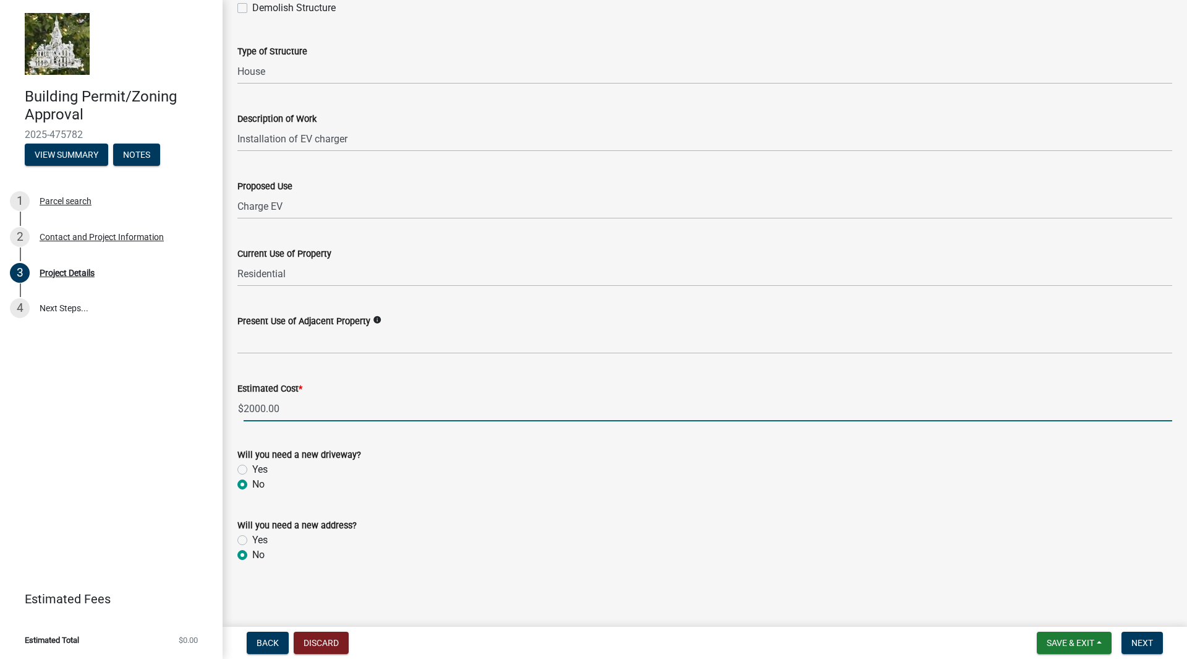
type input "2000"
drag, startPoint x: 688, startPoint y: 506, endPoint x: 695, endPoint y: 510, distance: 6.9
click at [689, 507] on form "Will you need a new address? Yes No" at bounding box center [704, 532] width 935 height 59
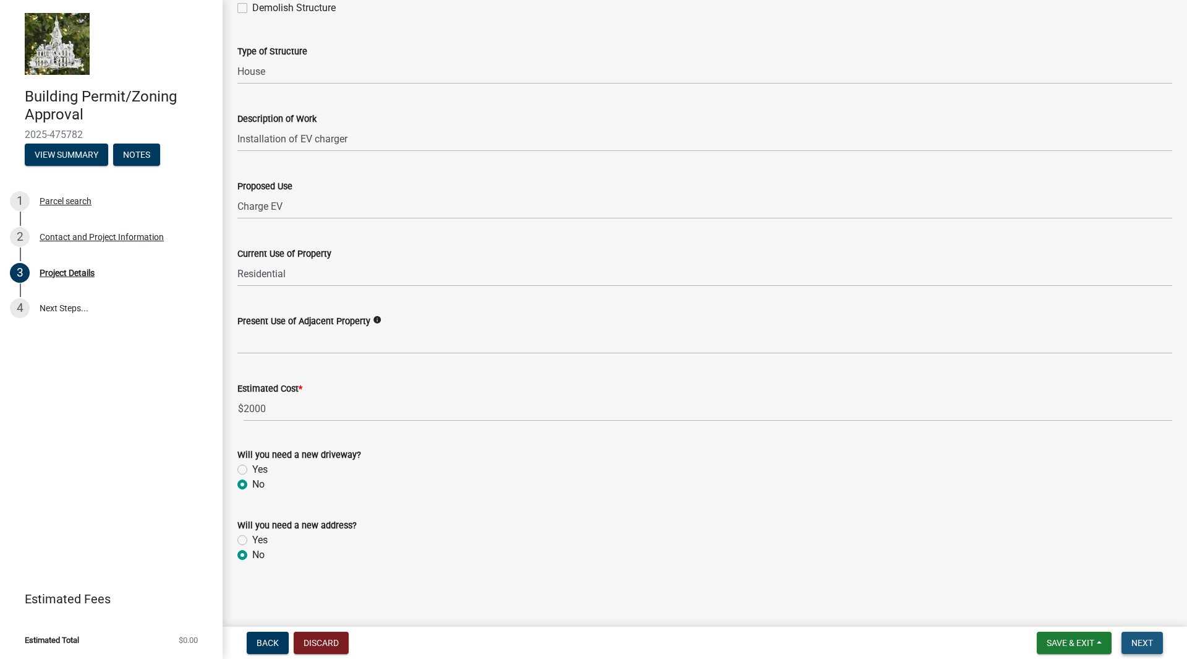
drag, startPoint x: 1140, startPoint y: 641, endPoint x: 1073, endPoint y: 604, distance: 77.2
click at [1138, 640] on span "Next" at bounding box center [1143, 643] width 22 height 10
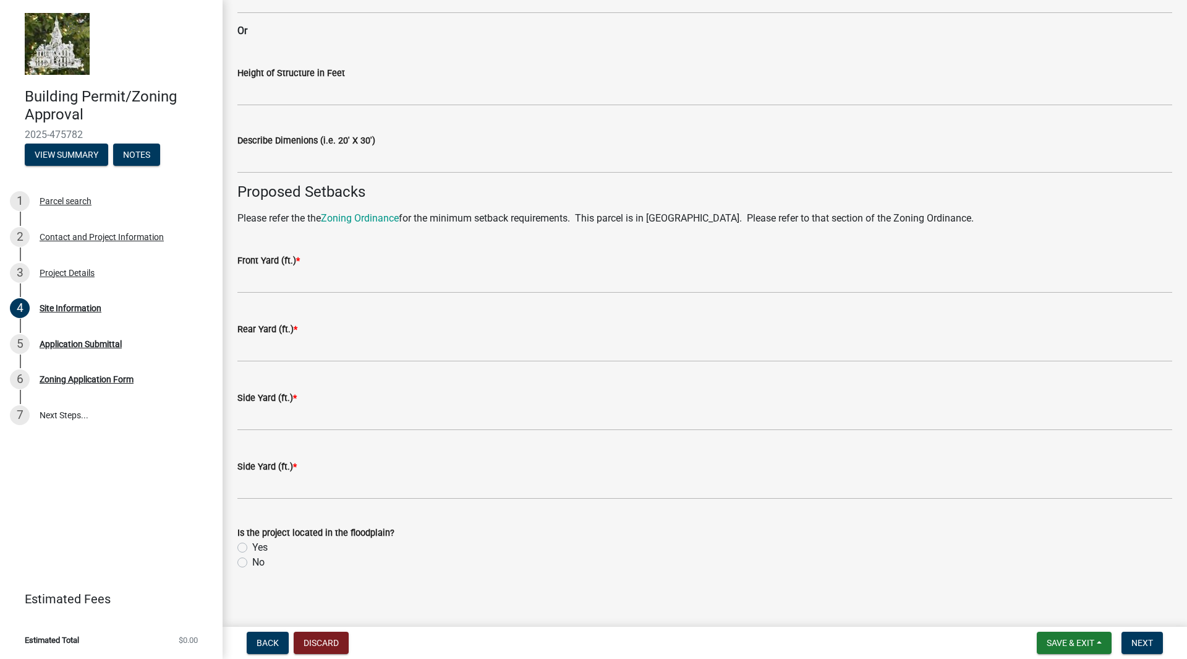
scroll to position [626, 0]
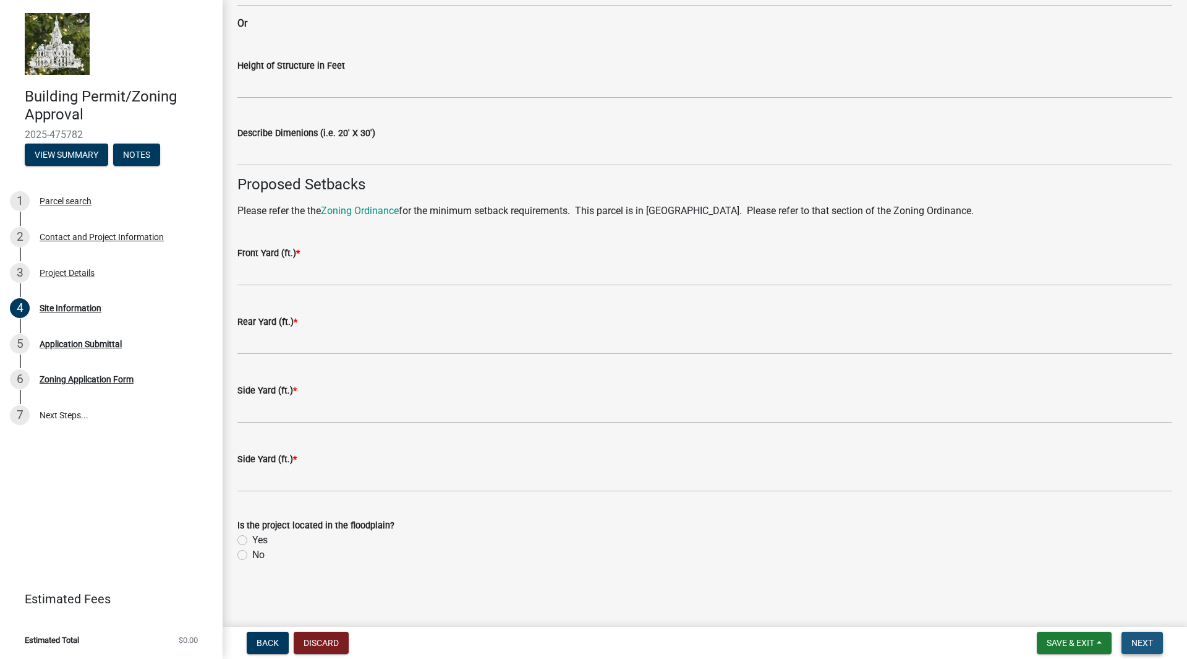
click at [1150, 641] on span "Next" at bounding box center [1143, 643] width 22 height 10
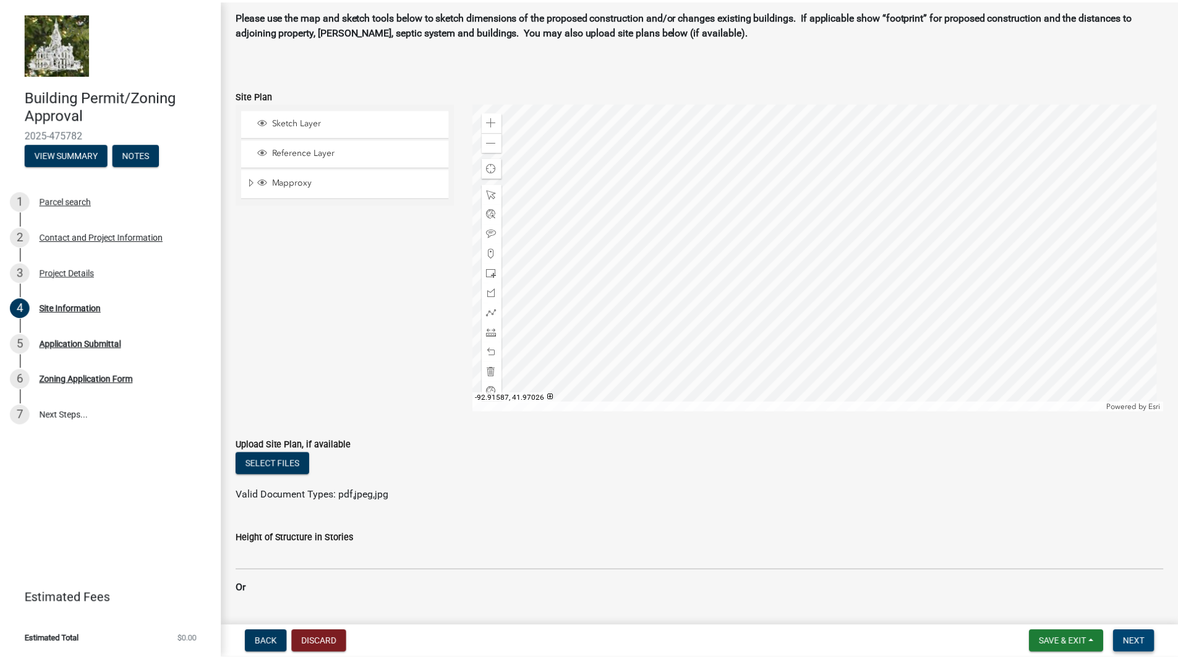
scroll to position [0, 0]
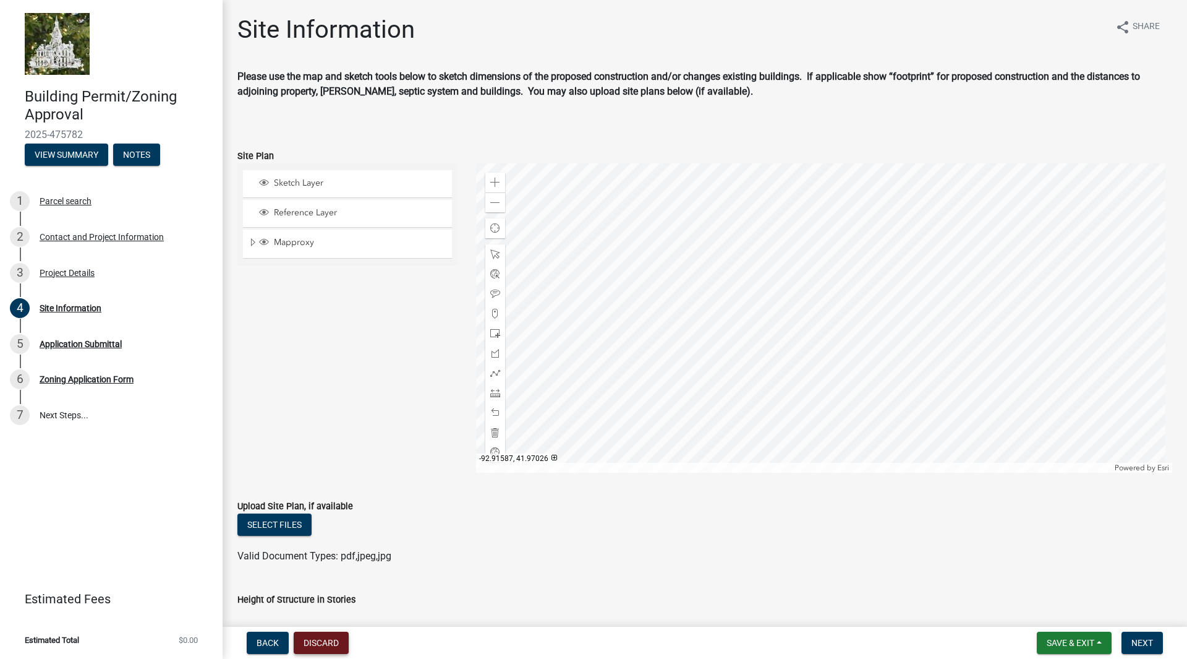
click at [328, 645] on button "Discard" at bounding box center [321, 642] width 55 height 22
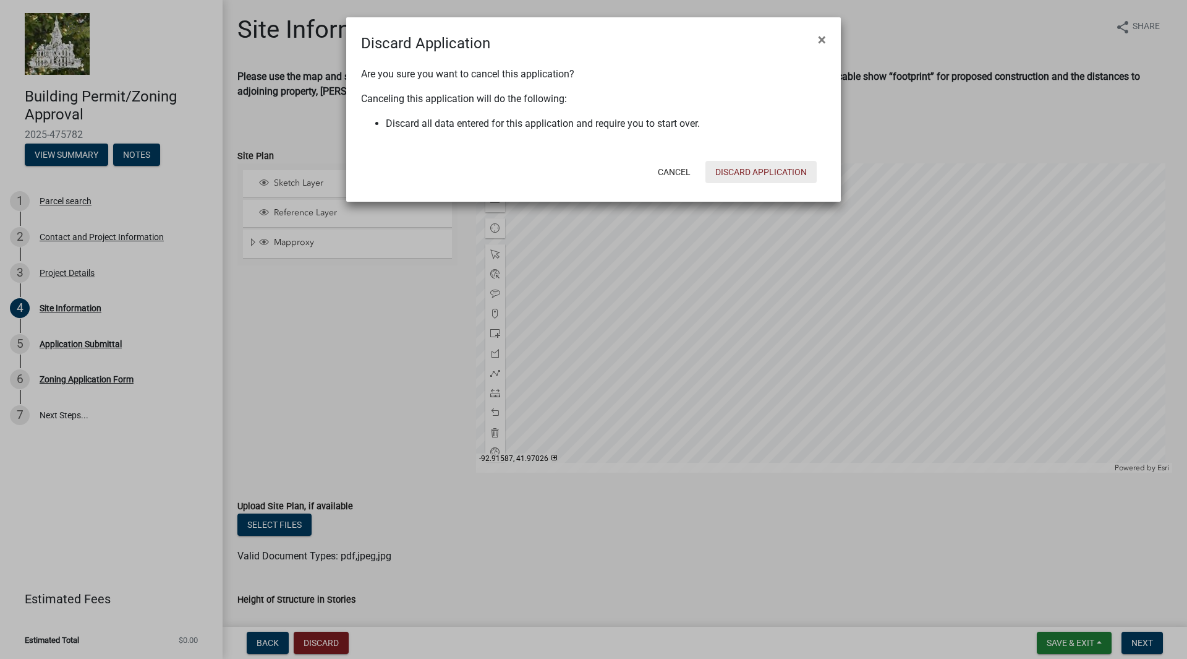
click at [761, 176] on button "Discard Application" at bounding box center [761, 172] width 111 height 22
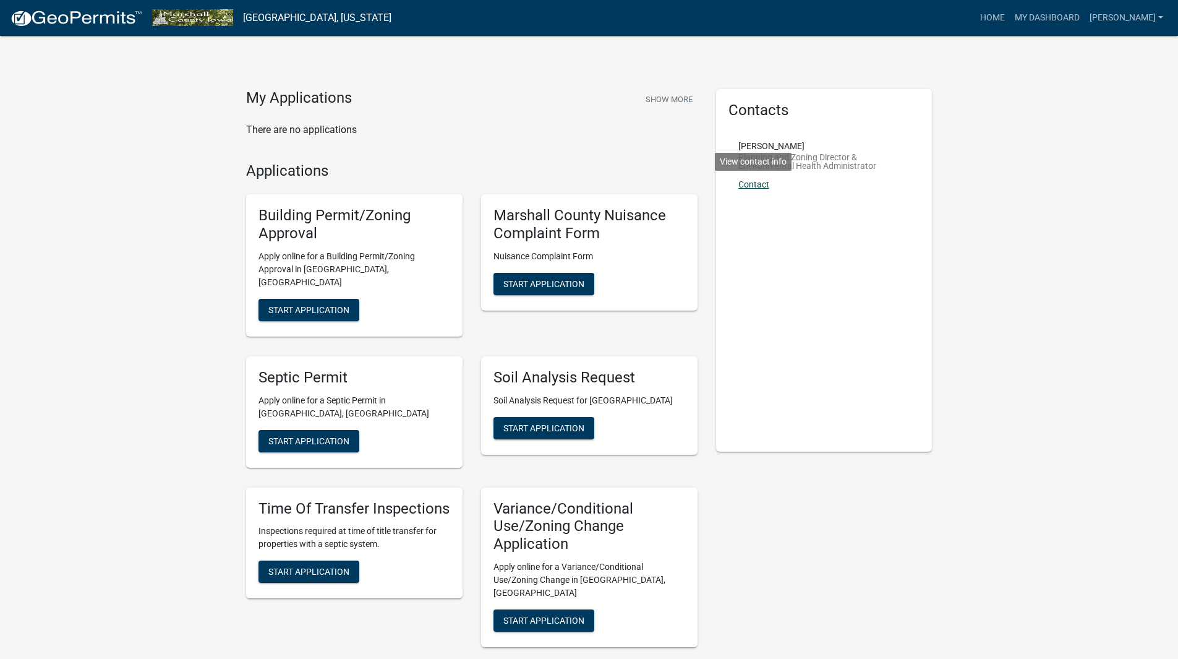
click at [754, 184] on link "Contact" at bounding box center [753, 184] width 31 height 10
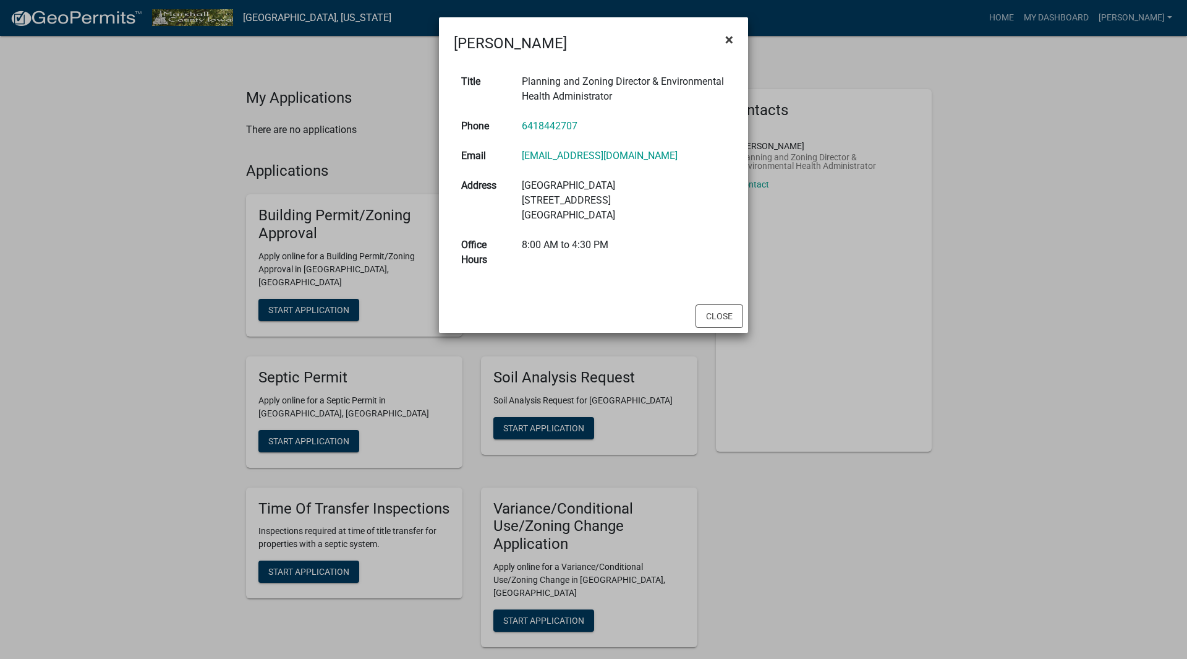
click at [730, 39] on span "×" at bounding box center [729, 39] width 8 height 17
